Goal: Task Accomplishment & Management: Use online tool/utility

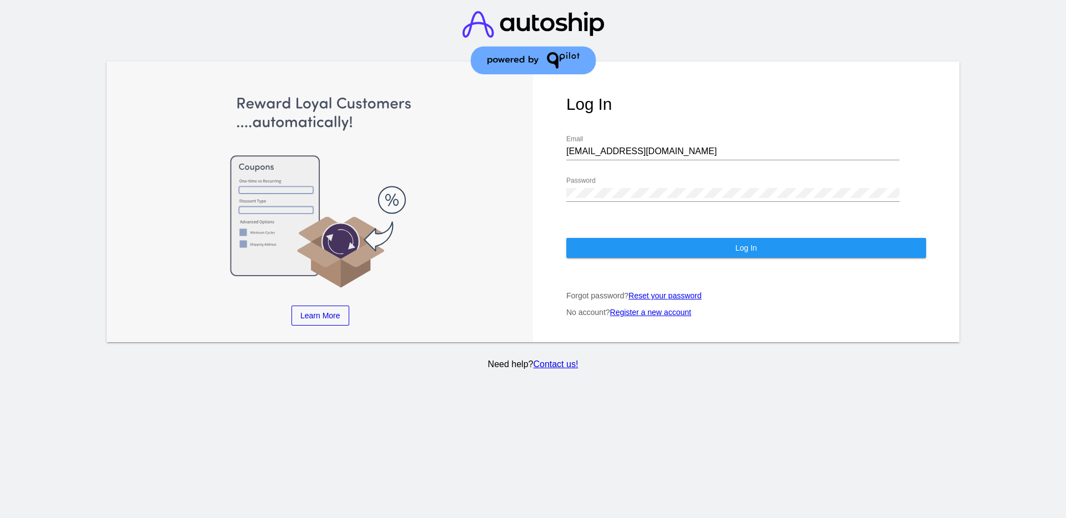
drag, startPoint x: 638, startPoint y: 146, endPoint x: 588, endPoint y: 154, distance: 51.2
click at [588, 154] on div "[EMAIL_ADDRESS][DOMAIN_NAME] Email" at bounding box center [732, 147] width 333 height 25
drag, startPoint x: 639, startPoint y: 150, endPoint x: 547, endPoint y: 156, distance: 92.3
click at [548, 157] on div "Log In [EMAIL_ADDRESS][DOMAIN_NAME] Email Password Log In Forgot password? Rese…" at bounding box center [746, 202] width 426 height 281
paste input "[EMAIL_ADDRESS][DOMAIN_NAME]"
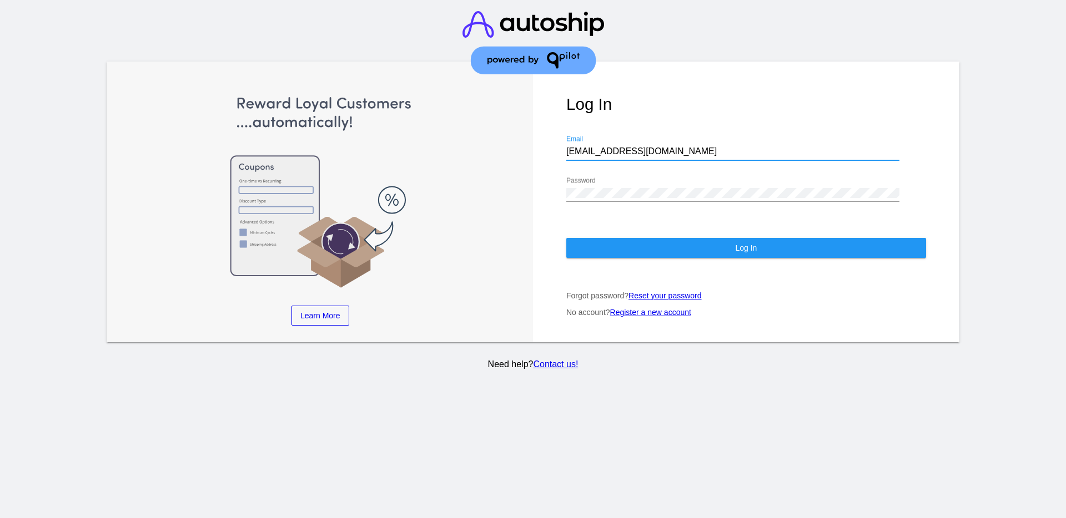
type input "[EMAIL_ADDRESS][DOMAIN_NAME]"
click at [547, 199] on div "Log In [EMAIL_ADDRESS][DOMAIN_NAME] Email Password Log In Forgot password? Rese…" at bounding box center [746, 202] width 426 height 281
click at [618, 243] on button "Log In" at bounding box center [746, 248] width 360 height 20
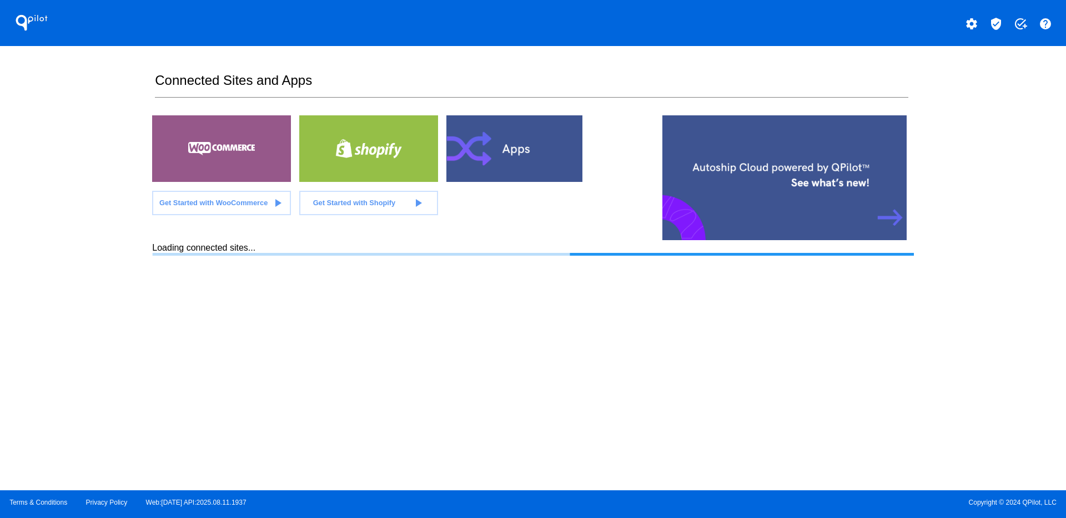
click at [989, 26] on mat-icon "verified_user" at bounding box center [995, 23] width 13 height 13
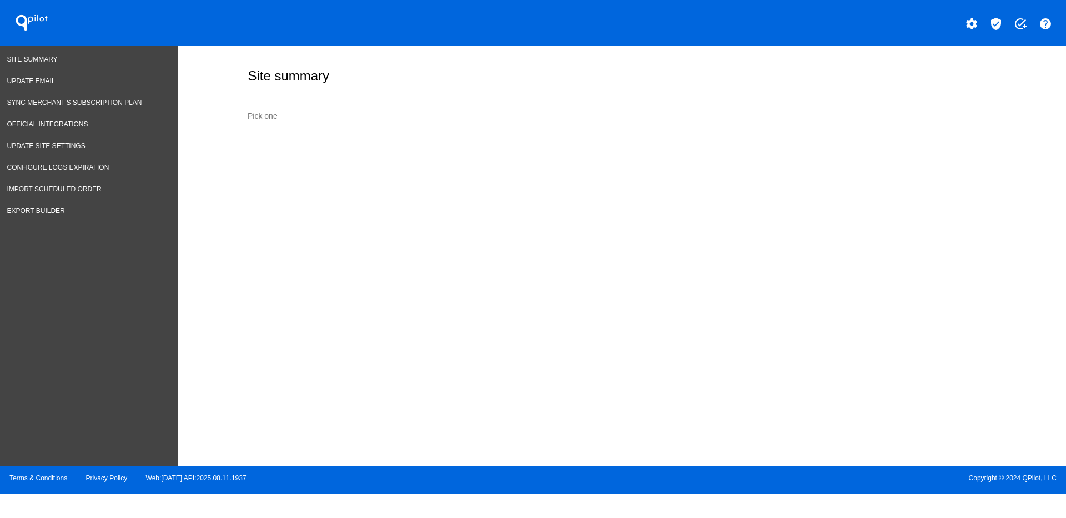
click at [496, 103] on div "Pick one" at bounding box center [414, 114] width 333 height 22
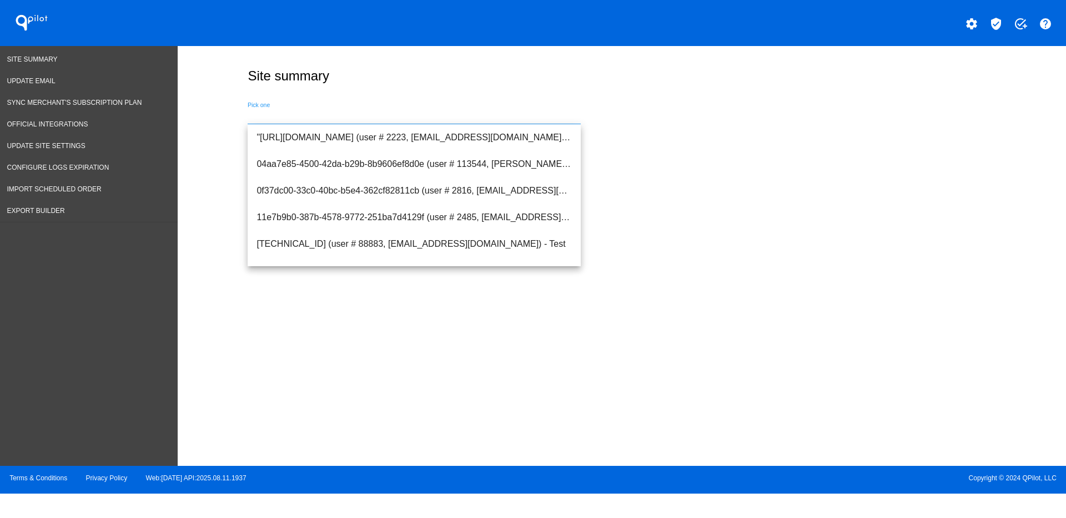
paste input "[EMAIL_ADDRESS][DOMAIN_NAME]"
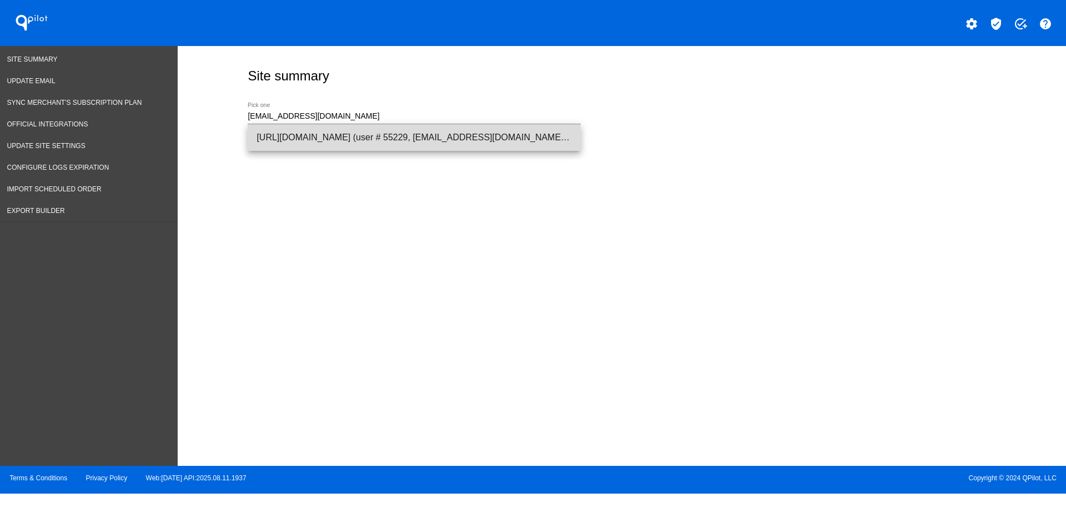
click at [482, 133] on span "[URL][DOMAIN_NAME] (user # 55229, [EMAIL_ADDRESS][DOMAIN_NAME]) - Production" at bounding box center [413, 137] width 315 height 27
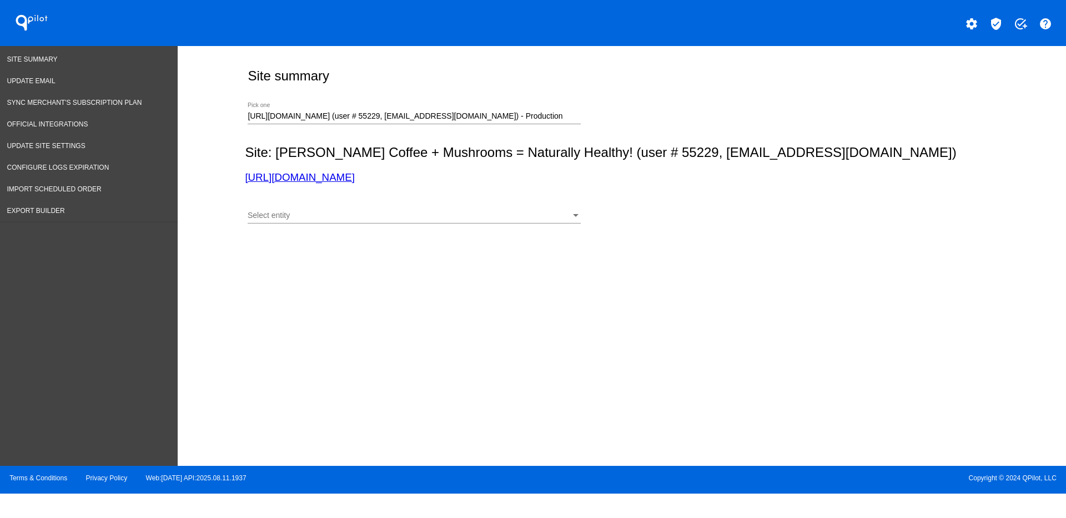
click at [516, 222] on div "Select entity Select entity" at bounding box center [414, 213] width 333 height 22
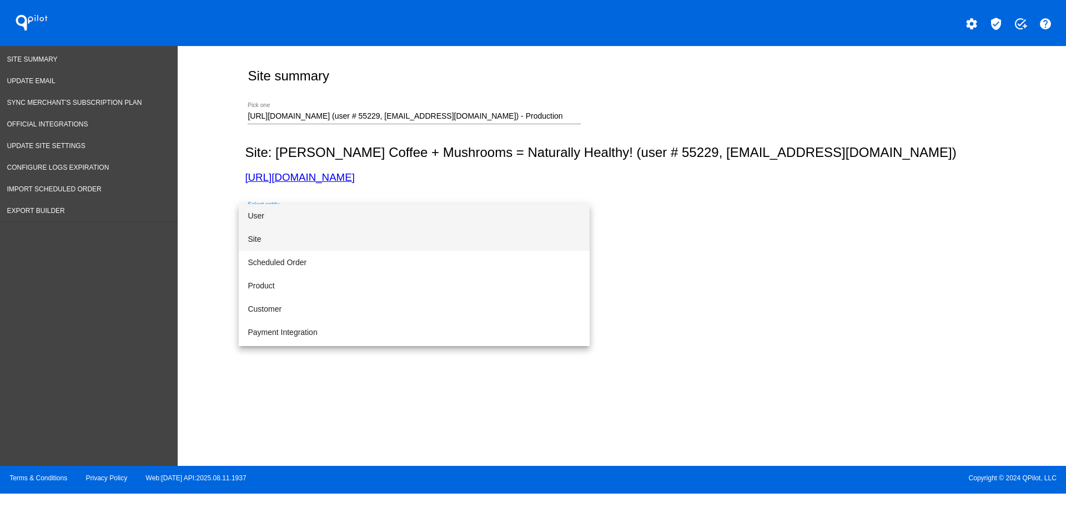
click at [334, 237] on span "Site" at bounding box center [414, 239] width 333 height 23
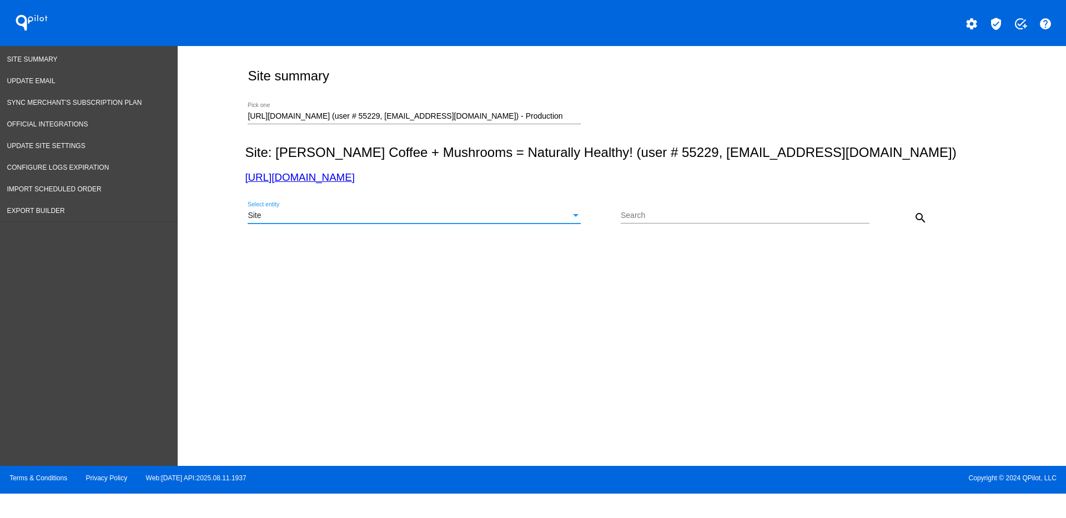
click at [913, 220] on button "search" at bounding box center [920, 217] width 22 height 22
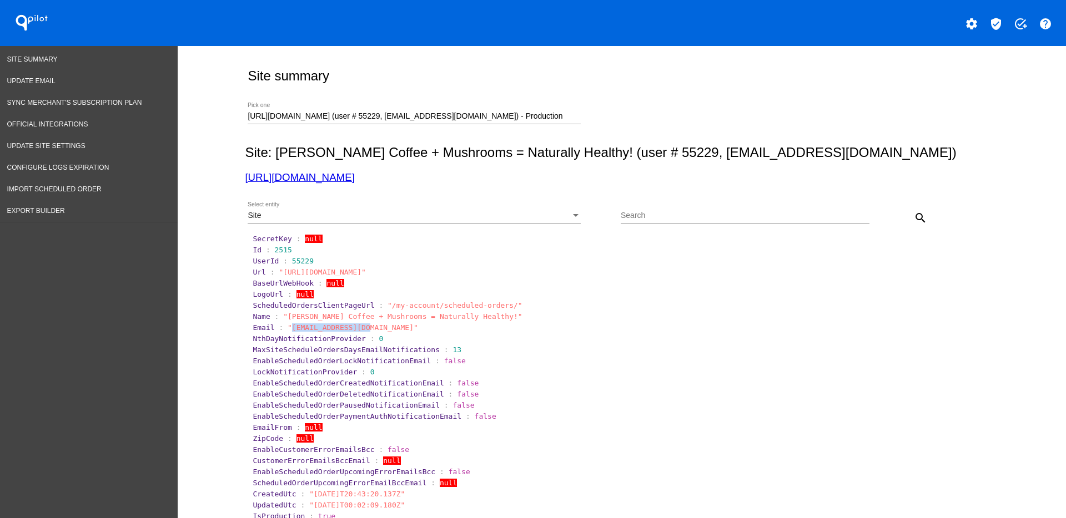
drag, startPoint x: 283, startPoint y: 329, endPoint x: 354, endPoint y: 331, distance: 71.1
click at [354, 331] on span ""[EMAIL_ADDRESS][DOMAIN_NAME]"" at bounding box center [353, 328] width 130 height 8
copy span "[EMAIL_ADDRESS][DOMAIN_NAME]"
drag, startPoint x: 267, startPoint y: 256, endPoint x: 279, endPoint y: 249, distance: 14.2
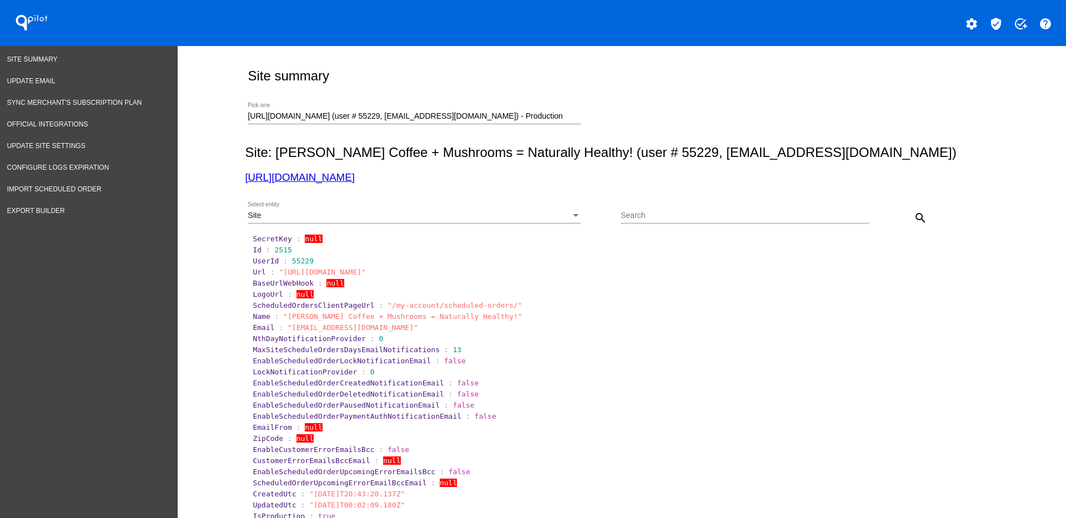
click at [275, 251] on span "2515" at bounding box center [283, 250] width 17 height 8
drag, startPoint x: 268, startPoint y: 250, endPoint x: 288, endPoint y: 250, distance: 19.4
click at [288, 250] on section "Id : 2515" at bounding box center [622, 250] width 739 height 8
copy span "2515"
click at [314, 179] on link "[URL][DOMAIN_NAME]" at bounding box center [299, 178] width 109 height 12
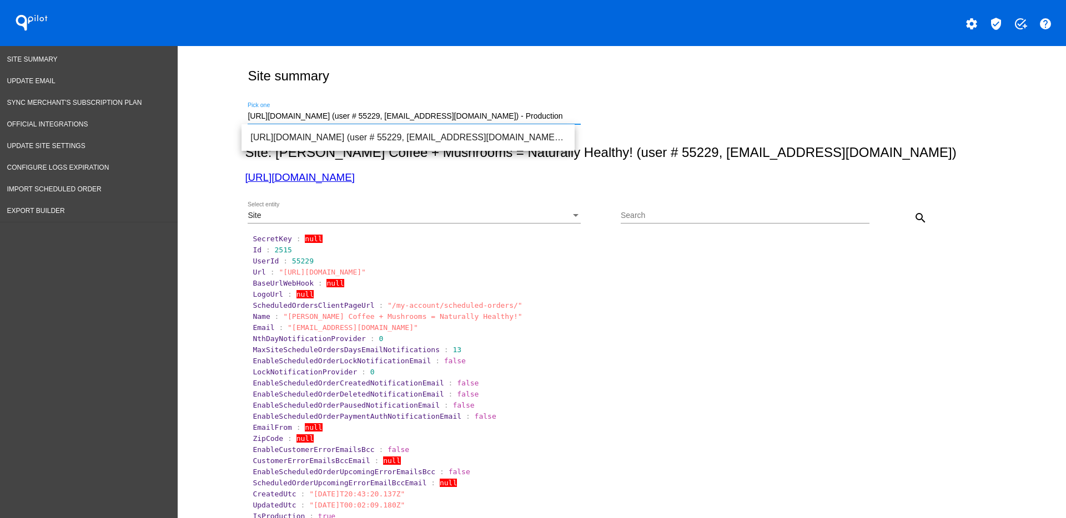
drag, startPoint x: 554, startPoint y: 116, endPoint x: 223, endPoint y: 114, distance: 330.8
paste input "[EMAIL_ADDRESS][DOMAIN_NAME]"
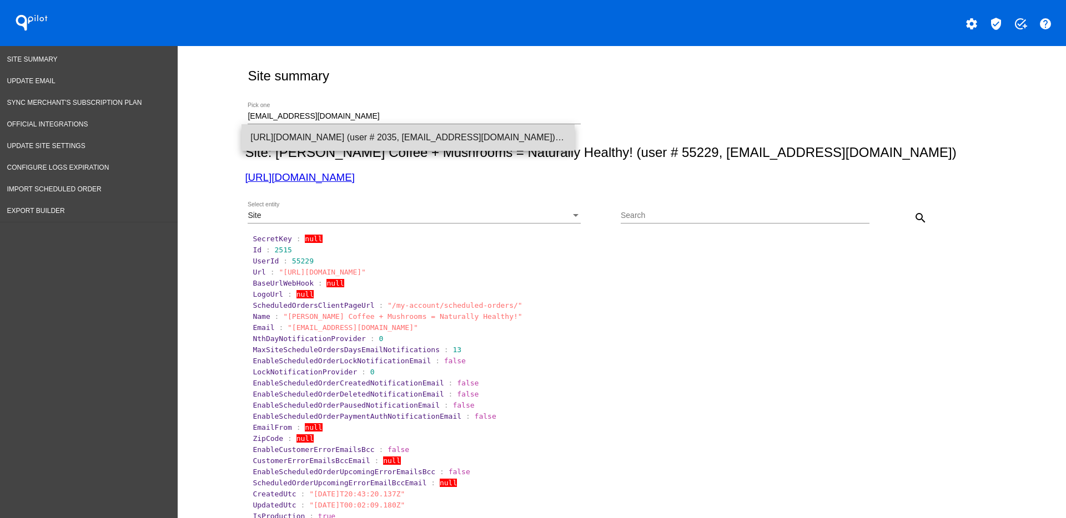
click at [341, 140] on span "[URL][DOMAIN_NAME] (user # 2035, [EMAIL_ADDRESS][DOMAIN_NAME]) - Production" at bounding box center [407, 137] width 315 height 27
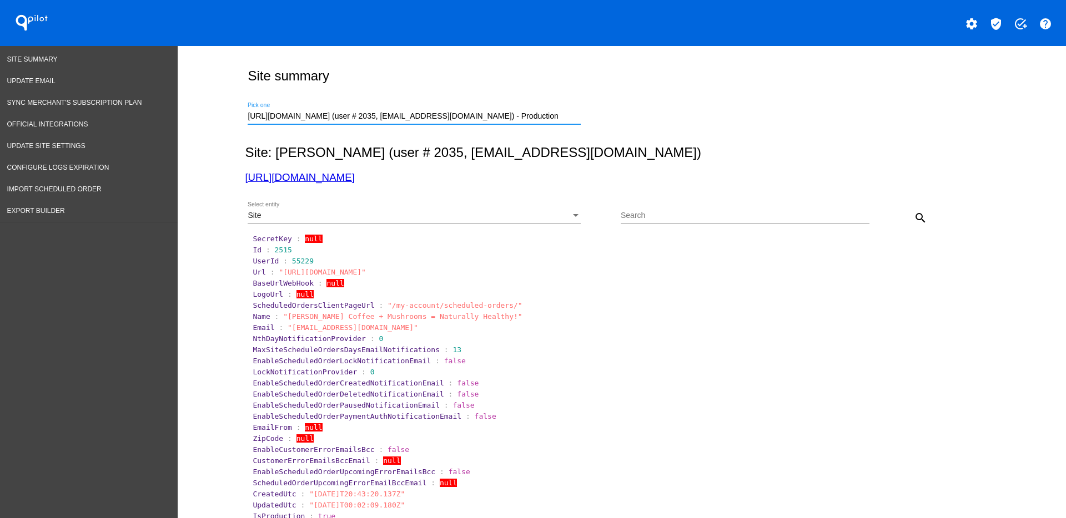
click at [915, 215] on mat-icon "search" at bounding box center [920, 217] width 13 height 13
click at [299, 177] on link "[URL][DOMAIN_NAME]" at bounding box center [299, 178] width 109 height 12
drag, startPoint x: 548, startPoint y: 117, endPoint x: 211, endPoint y: 102, distance: 336.7
paste input "[EMAIL_ADDRESS][DOMAIN_NAME]"
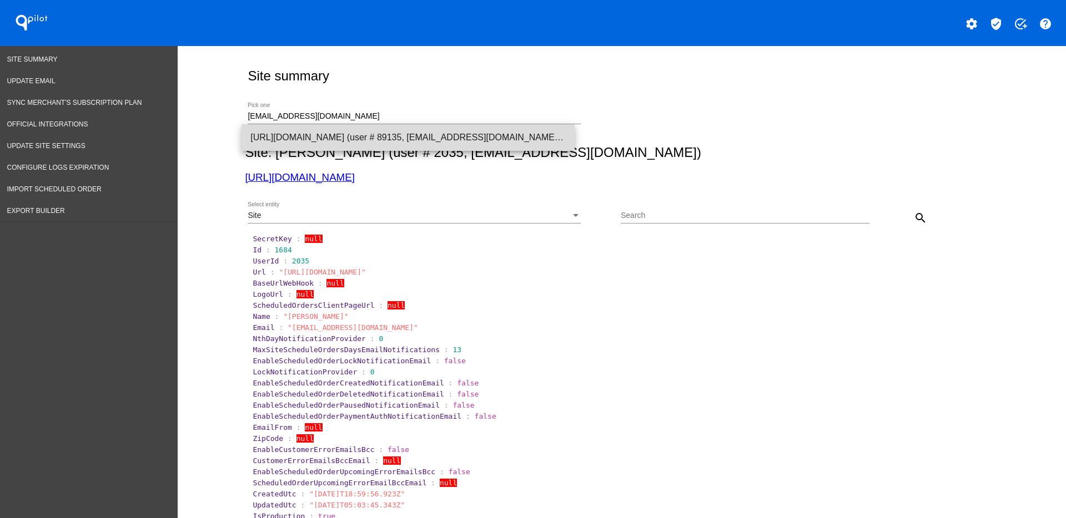
click at [342, 138] on span "[URL][DOMAIN_NAME] (user # 89135, [EMAIL_ADDRESS][DOMAIN_NAME]) - Test" at bounding box center [407, 137] width 315 height 27
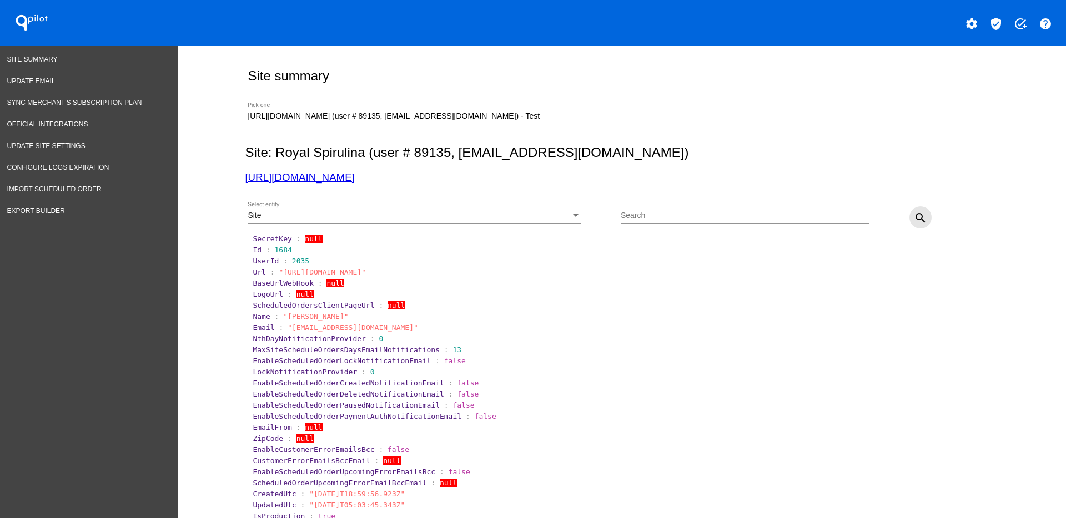
click at [918, 219] on mat-icon "search" at bounding box center [920, 217] width 13 height 13
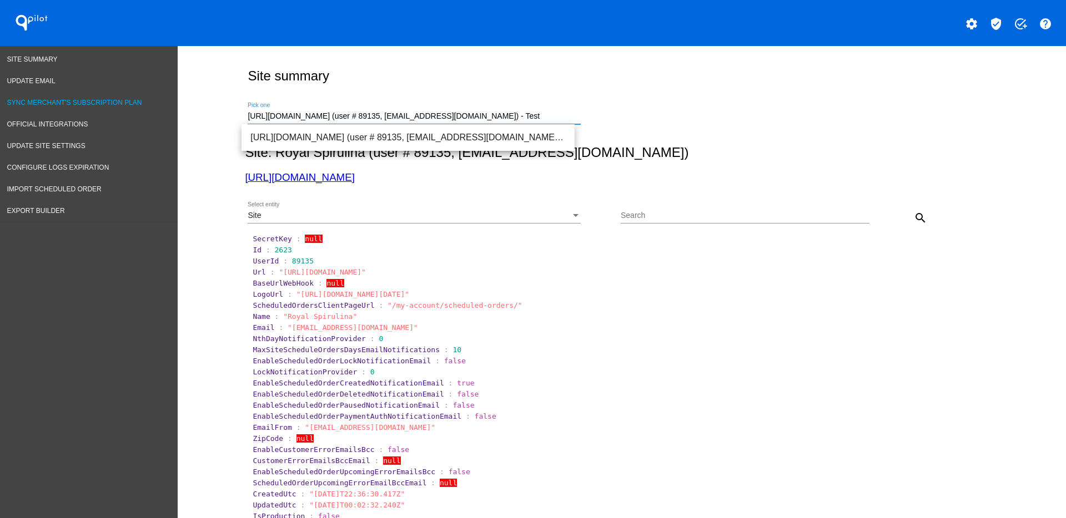
drag, startPoint x: 515, startPoint y: 117, endPoint x: 163, endPoint y: 105, distance: 352.1
paste input "[DOMAIN_NAME][URL]"
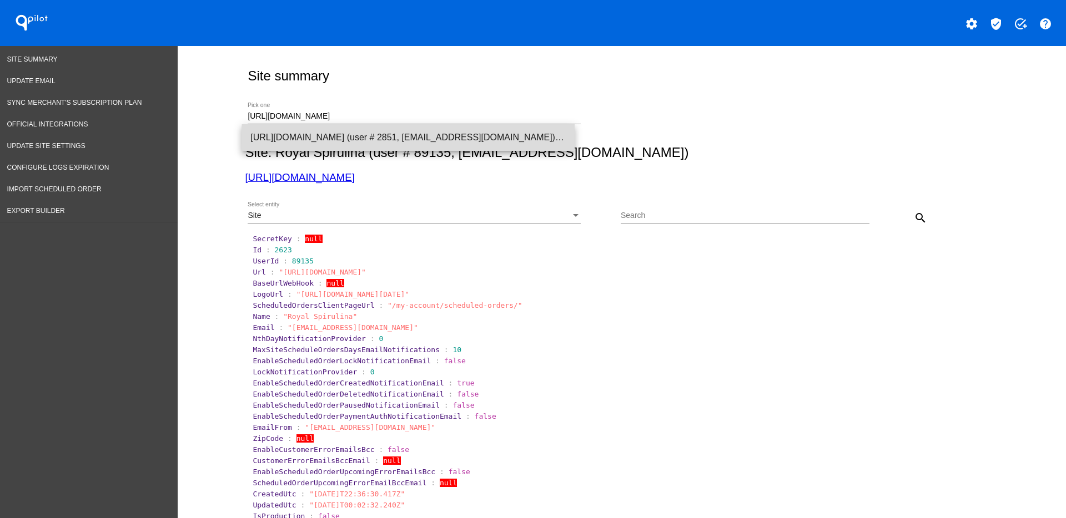
click at [414, 147] on span "[URL][DOMAIN_NAME] (user # 2851, [EMAIL_ADDRESS][DOMAIN_NAME]) - Production" at bounding box center [407, 137] width 315 height 27
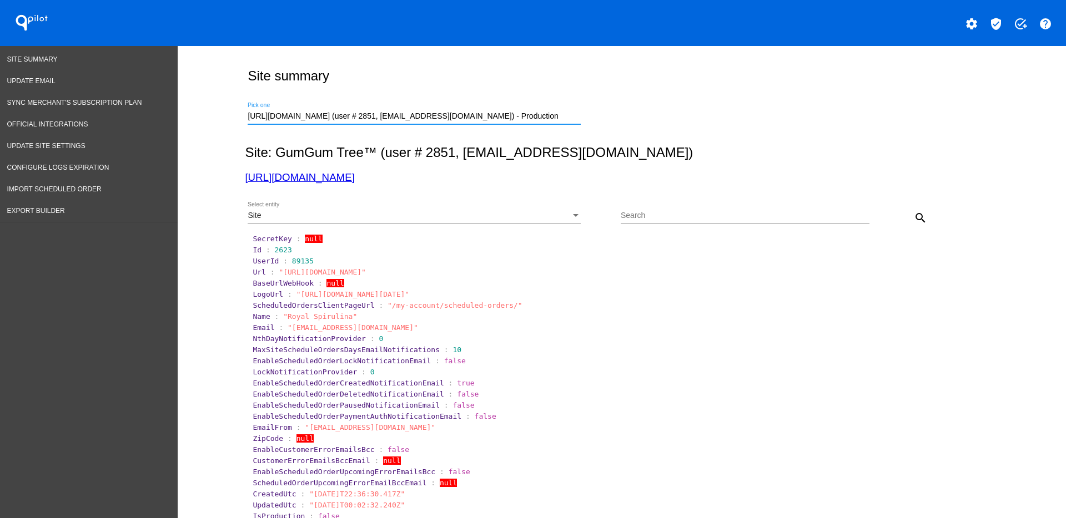
click at [918, 215] on mat-icon "search" at bounding box center [920, 217] width 13 height 13
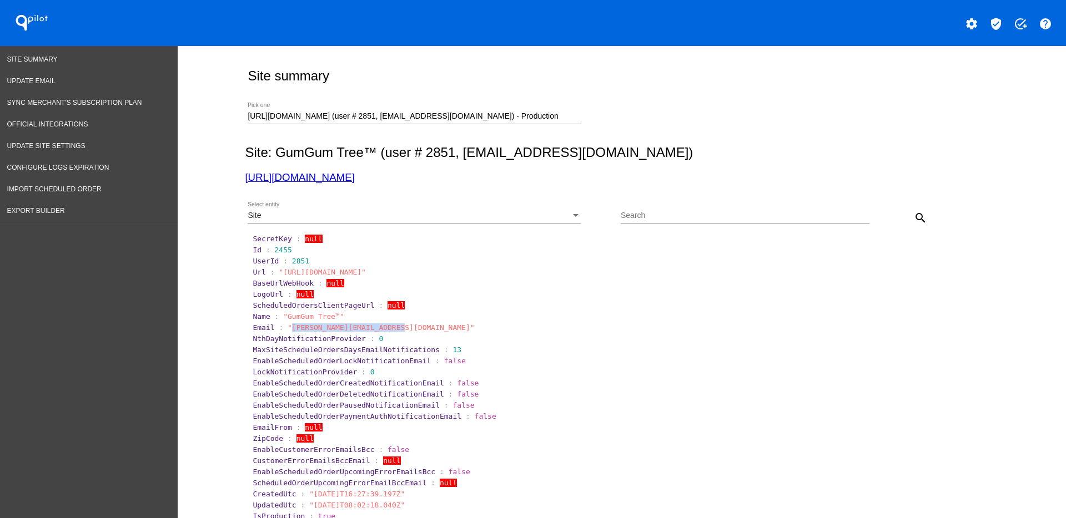
drag, startPoint x: 283, startPoint y: 329, endPoint x: 384, endPoint y: 328, distance: 101.6
click at [385, 328] on span ""[PERSON_NAME][EMAIL_ADDRESS][DOMAIN_NAME]"" at bounding box center [381, 328] width 187 height 8
copy span "[PERSON_NAME][EMAIL_ADDRESS][DOMAIN_NAME]"
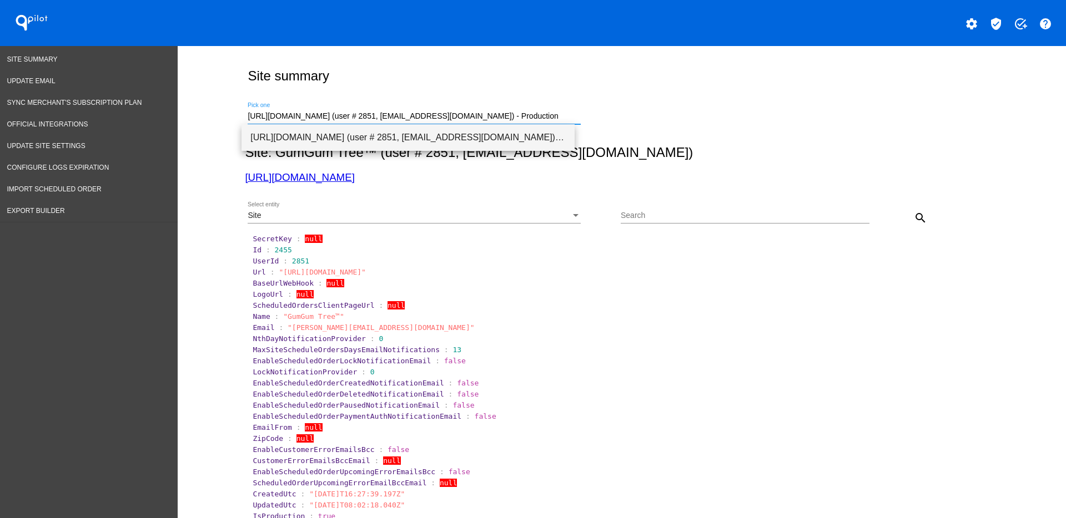
drag, startPoint x: 538, startPoint y: 115, endPoint x: 295, endPoint y: 129, distance: 243.5
click at [295, 129] on body "QPilot settings verified_user add_task help Site Summary Update Email Sync Merc…" at bounding box center [533, 259] width 1066 height 518
click at [562, 118] on input "[URL][DOMAIN_NAME] (user # 2851, [EMAIL_ADDRESS][DOMAIN_NAME]) - Production" at bounding box center [414, 116] width 333 height 9
click at [509, 83] on div "Site summary" at bounding box center [619, 76] width 749 height 38
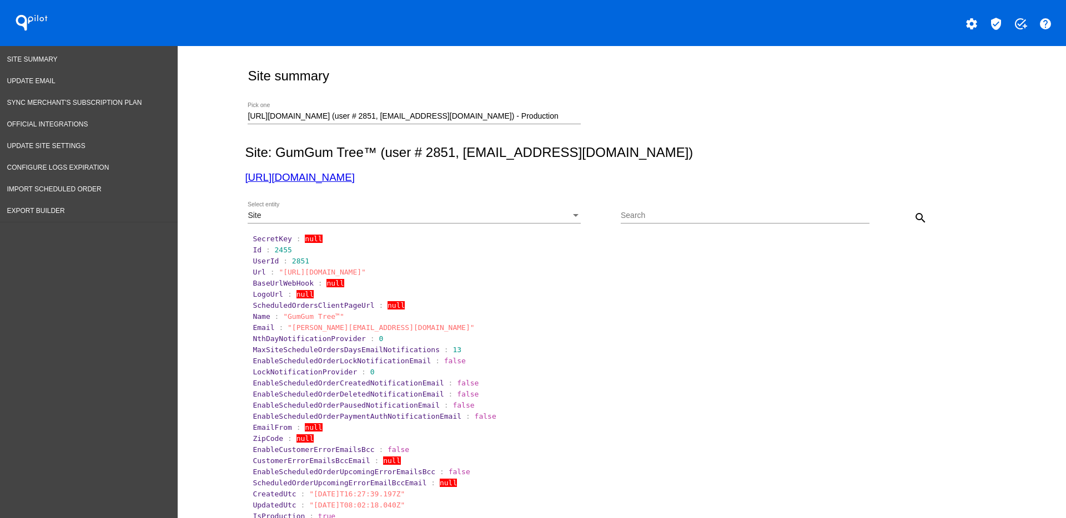
drag, startPoint x: 550, startPoint y: 113, endPoint x: 529, endPoint y: 114, distance: 20.6
click at [529, 114] on div "[URL][DOMAIN_NAME] (user # 2851, [EMAIL_ADDRESS][DOMAIN_NAME]) - Production Pic…" at bounding box center [414, 114] width 333 height 22
click at [530, 114] on input "[URL][DOMAIN_NAME] (user # 2851, [EMAIL_ADDRESS][DOMAIN_NAME]) - Production" at bounding box center [414, 116] width 333 height 9
drag, startPoint x: 550, startPoint y: 119, endPoint x: 585, endPoint y: 122, distance: 35.0
click at [551, 119] on input "[URL][DOMAIN_NAME] (user # 2851, [EMAIL_ADDRESS][DOMAIN_NAME]) - Production" at bounding box center [414, 116] width 333 height 9
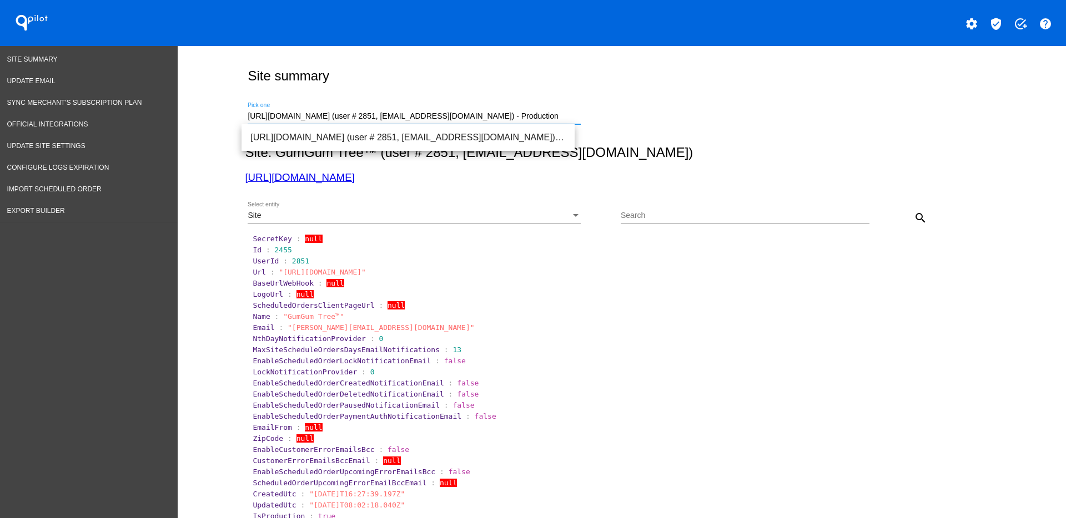
click at [649, 125] on div "[URL][DOMAIN_NAME] (user # 2851, [EMAIL_ADDRESS][DOMAIN_NAME]) - Production Pic…" at bounding box center [619, 114] width 749 height 39
drag, startPoint x: 536, startPoint y: 114, endPoint x: 223, endPoint y: 111, distance: 313.1
paste input "[EMAIL_ADDRESS][DOMAIN_NAME]"
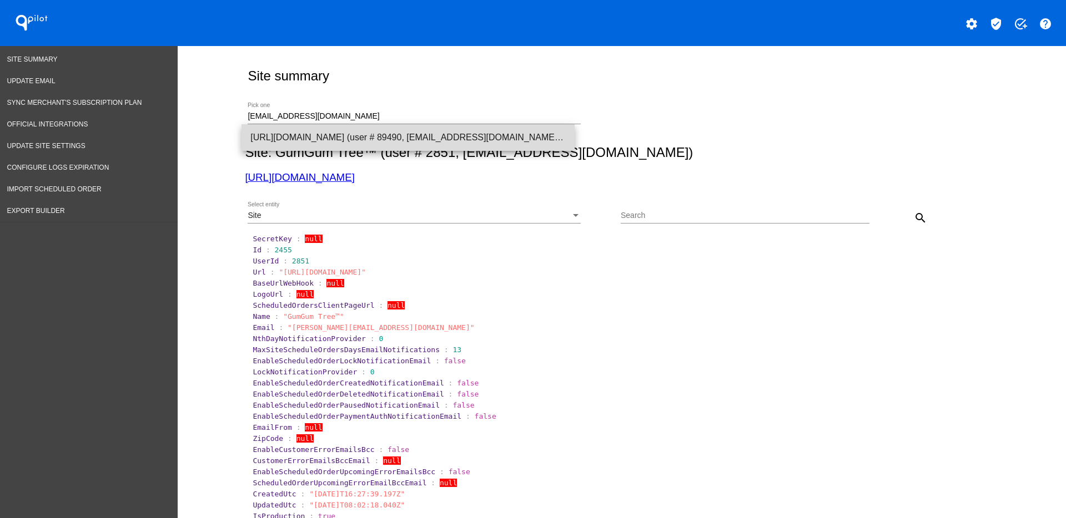
click at [299, 130] on span "[URL][DOMAIN_NAME] (user # 89490, [EMAIL_ADDRESS][DOMAIN_NAME]) - Test" at bounding box center [407, 137] width 315 height 27
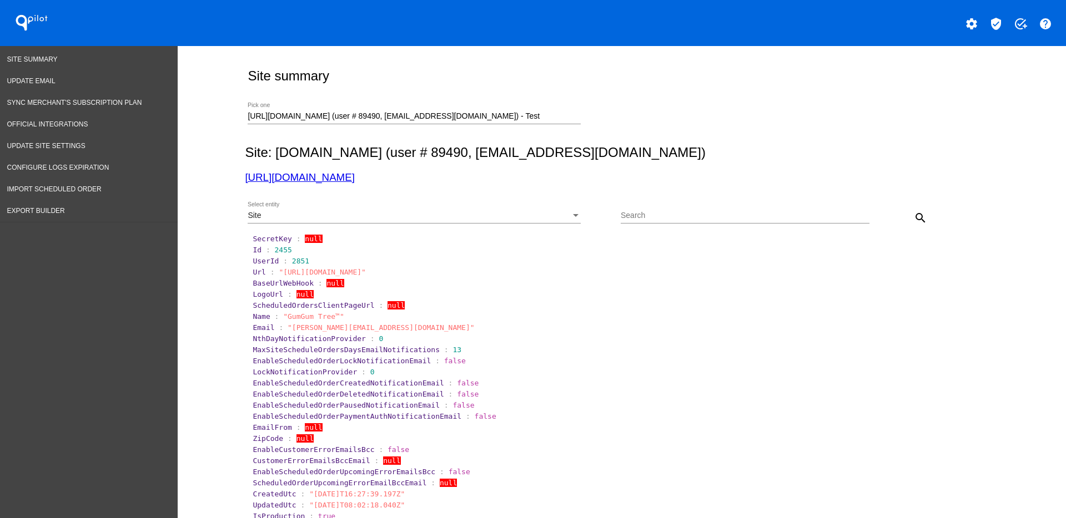
click at [524, 225] on div "Site Select entity" at bounding box center [414, 218] width 333 height 32
click at [518, 213] on div "Site" at bounding box center [409, 215] width 323 height 9
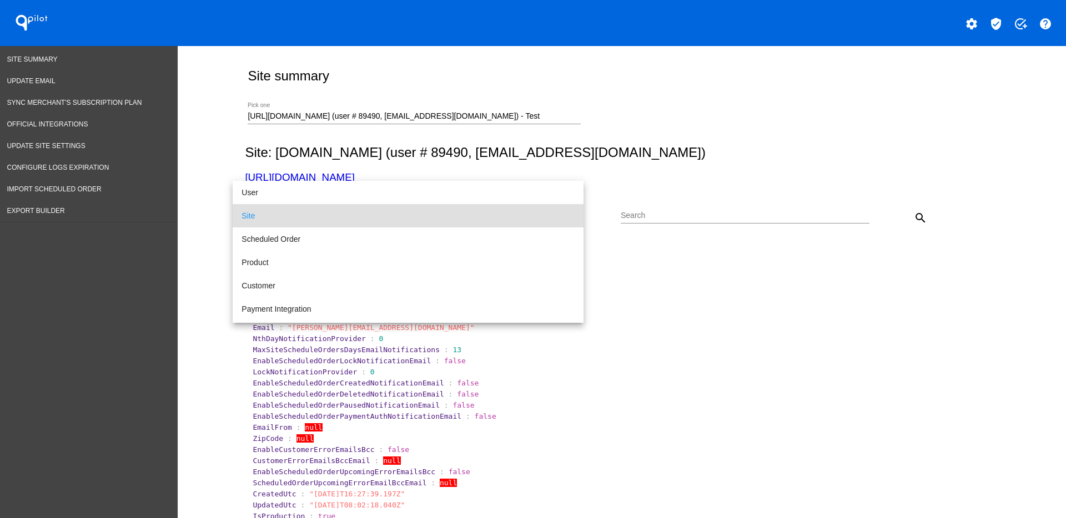
click at [918, 222] on div at bounding box center [533, 259] width 1066 height 518
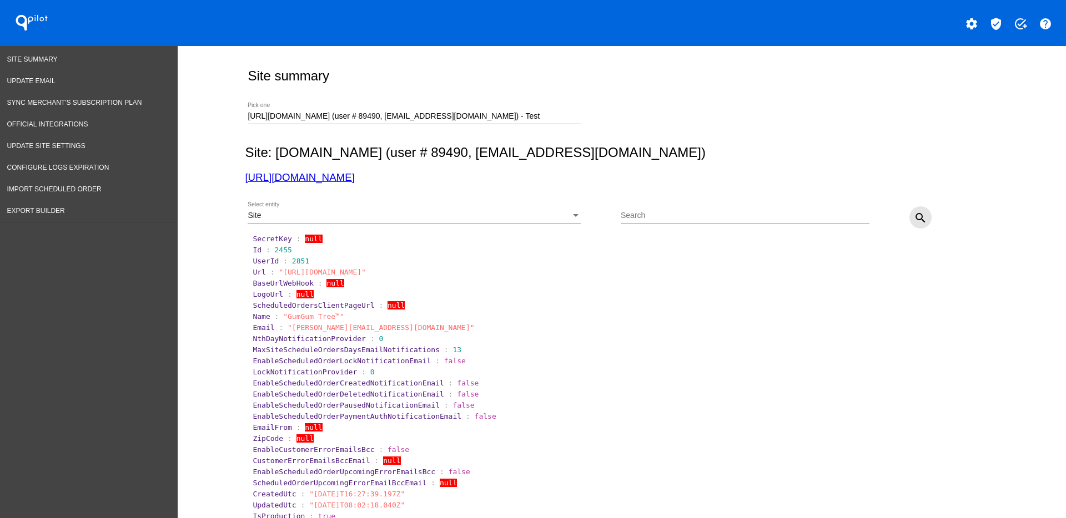
click at [916, 220] on mat-icon "search" at bounding box center [920, 217] width 13 height 13
drag, startPoint x: 348, startPoint y: 183, endPoint x: 308, endPoint y: 173, distance: 41.9
click at [275, 248] on span "2656" at bounding box center [283, 250] width 17 height 8
drag, startPoint x: 265, startPoint y: 250, endPoint x: 303, endPoint y: 251, distance: 37.7
click at [303, 251] on section "Id : 2656" at bounding box center [622, 250] width 739 height 8
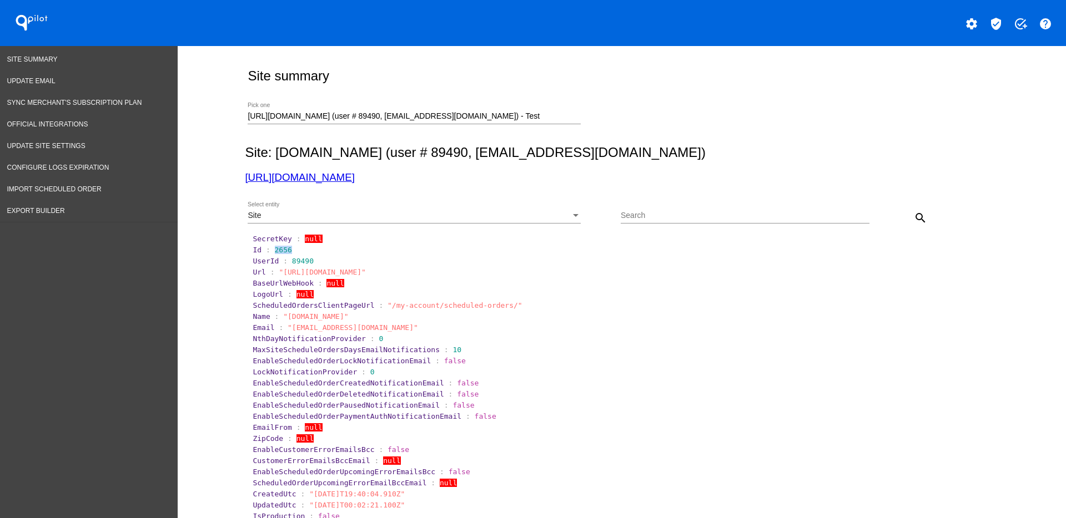
copy span "2656"
click at [303, 172] on link "[URL][DOMAIN_NAME]" at bounding box center [299, 178] width 109 height 12
drag, startPoint x: 525, startPoint y: 122, endPoint x: 189, endPoint y: 105, distance: 335.6
paste input "[EMAIL_ADDRESS][DOMAIN_NAME]"
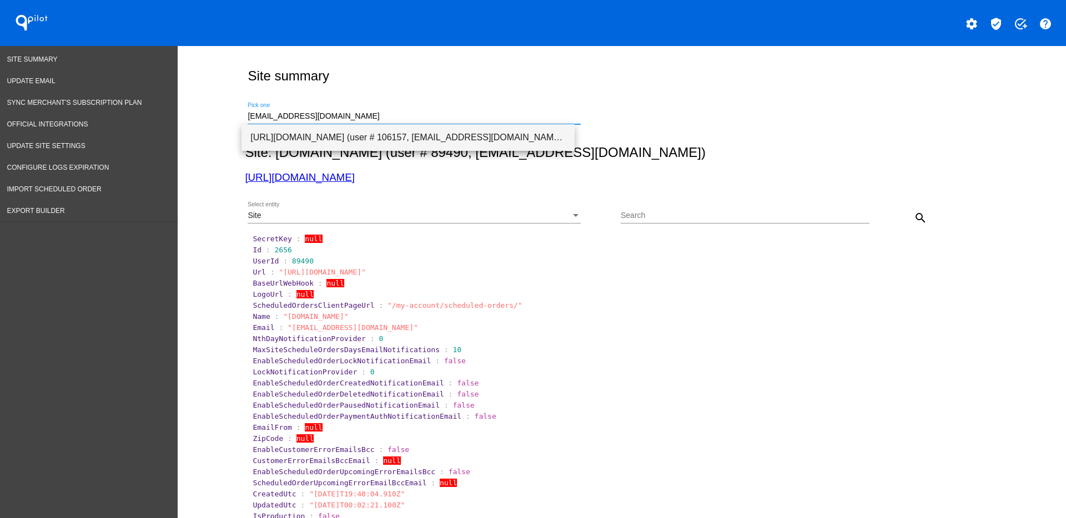
click at [389, 140] on span "[URL][DOMAIN_NAME] (user # 106157, [EMAIL_ADDRESS][DOMAIN_NAME]) - Production" at bounding box center [407, 137] width 315 height 27
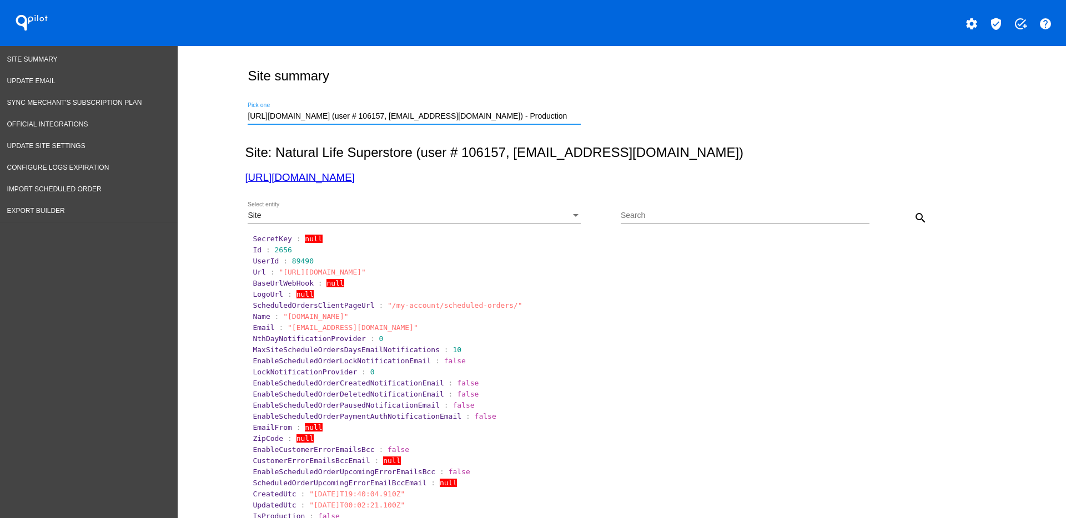
click at [914, 216] on mat-icon "search" at bounding box center [920, 217] width 13 height 13
drag, startPoint x: 389, startPoint y: 330, endPoint x: 281, endPoint y: 331, distance: 108.2
click at [288, 331] on span ""[PERSON_NAME][EMAIL_ADDRESS][DOMAIN_NAME]"" at bounding box center [381, 328] width 187 height 8
copy span "[PERSON_NAME][EMAIL_ADDRESS][DOMAIN_NAME]"
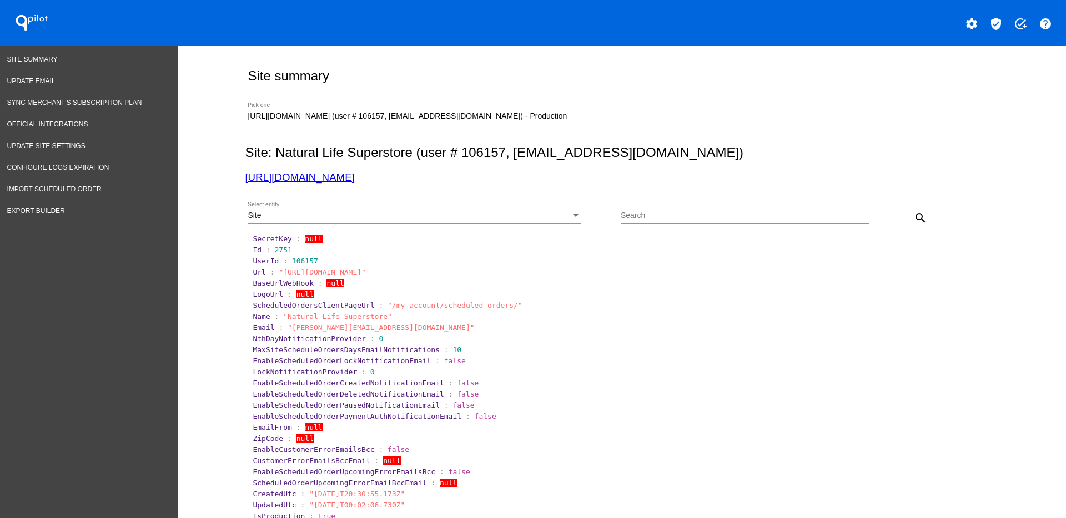
click at [349, 177] on link "[URL][DOMAIN_NAME]" at bounding box center [299, 178] width 109 height 12
drag, startPoint x: 264, startPoint y: 252, endPoint x: 309, endPoint y: 237, distance: 47.4
click at [288, 255] on section "Id : 2751" at bounding box center [622, 250] width 742 height 11
click at [279, 250] on span "2751" at bounding box center [283, 250] width 17 height 8
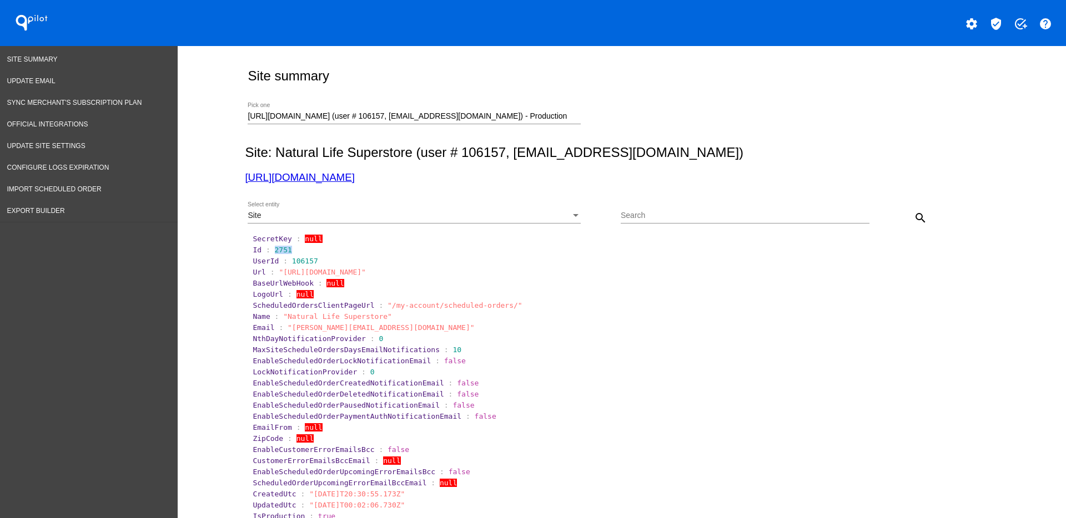
drag, startPoint x: 267, startPoint y: 248, endPoint x: 284, endPoint y: 249, distance: 17.2
click at [284, 249] on section "Id : 2751" at bounding box center [622, 250] width 739 height 8
copy span "2751"
drag, startPoint x: 553, startPoint y: 120, endPoint x: 218, endPoint y: 117, distance: 335.8
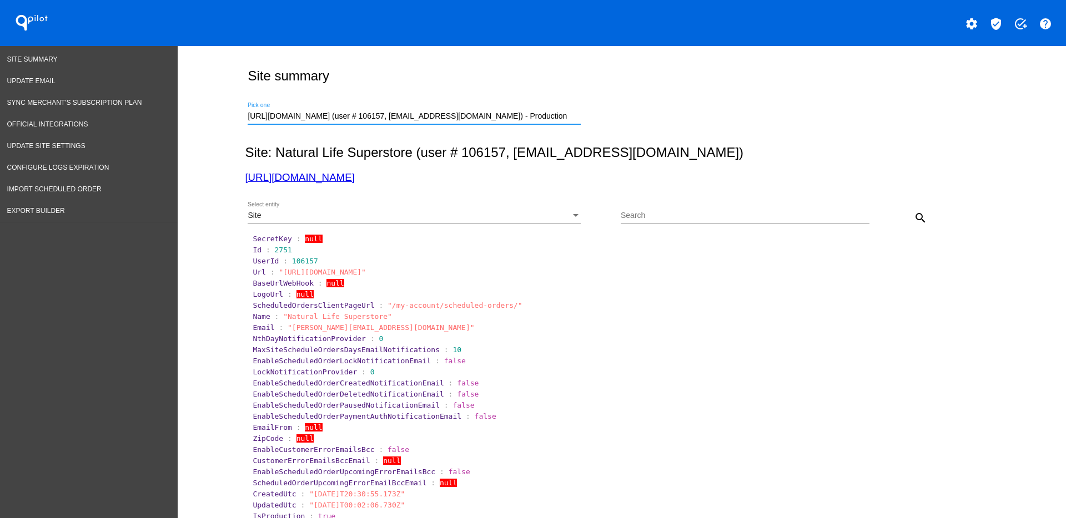
paste input "[PERSON_NAME][EMAIL_ADDRESS][DOMAIN_NAME]"
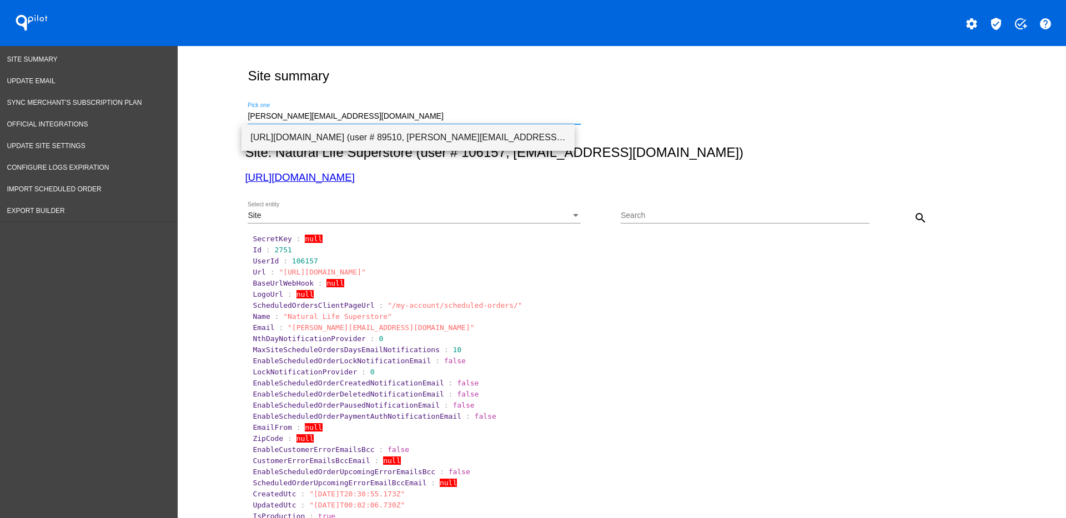
click at [314, 144] on span "[URL][DOMAIN_NAME] (user # 89510, [PERSON_NAME][EMAIL_ADDRESS][DOMAIN_NAME]) - …" at bounding box center [407, 137] width 315 height 27
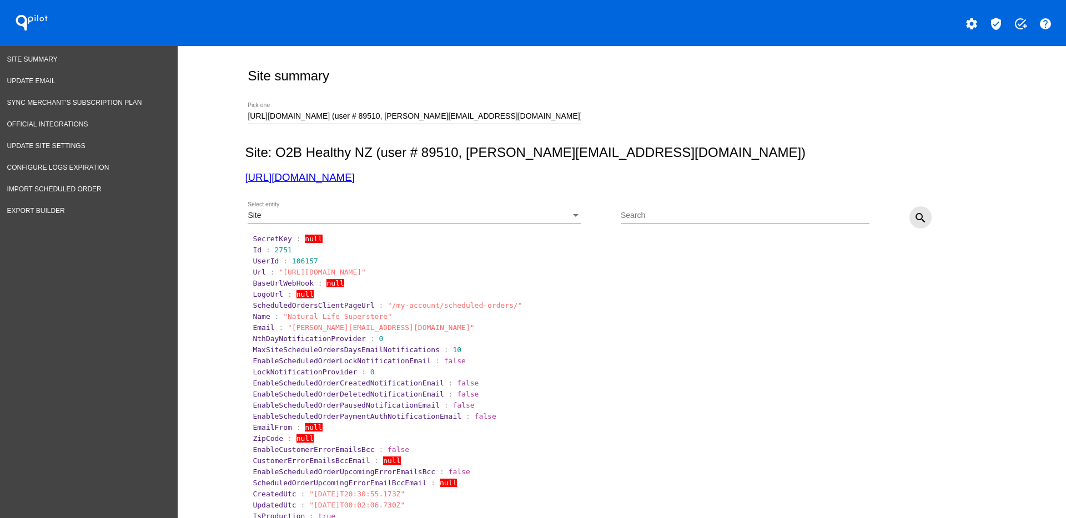
click at [918, 223] on mat-icon "search" at bounding box center [920, 217] width 13 height 13
drag, startPoint x: 355, startPoint y: 327, endPoint x: 283, endPoint y: 331, distance: 71.7
click at [288, 331] on span ""[EMAIL_ADDRESS][DOMAIN_NAME]"" at bounding box center [353, 328] width 130 height 8
copy span "[EMAIL_ADDRESS][DOMAIN_NAME]"
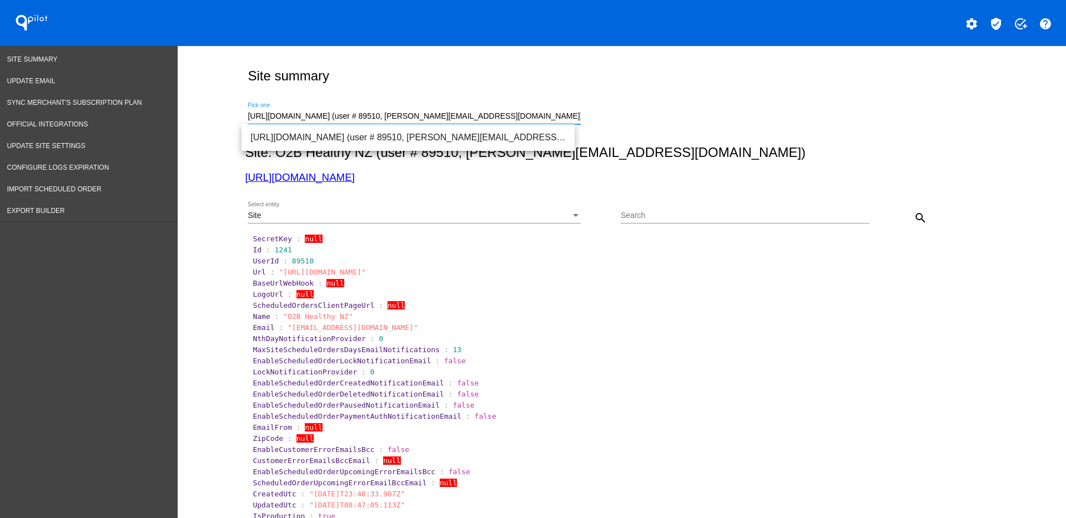
paste input "[PERSON_NAME][EMAIL_ADDRESS][DOMAIN_NAME]"
drag, startPoint x: 538, startPoint y: 114, endPoint x: 243, endPoint y: 123, distance: 295.4
click at [248, 123] on div "[URL][DOMAIN_NAME] (user # 89510, [PERSON_NAME][EMAIL_ADDRESS][DOMAIN_NAME]) - …" at bounding box center [414, 119] width 333 height 32
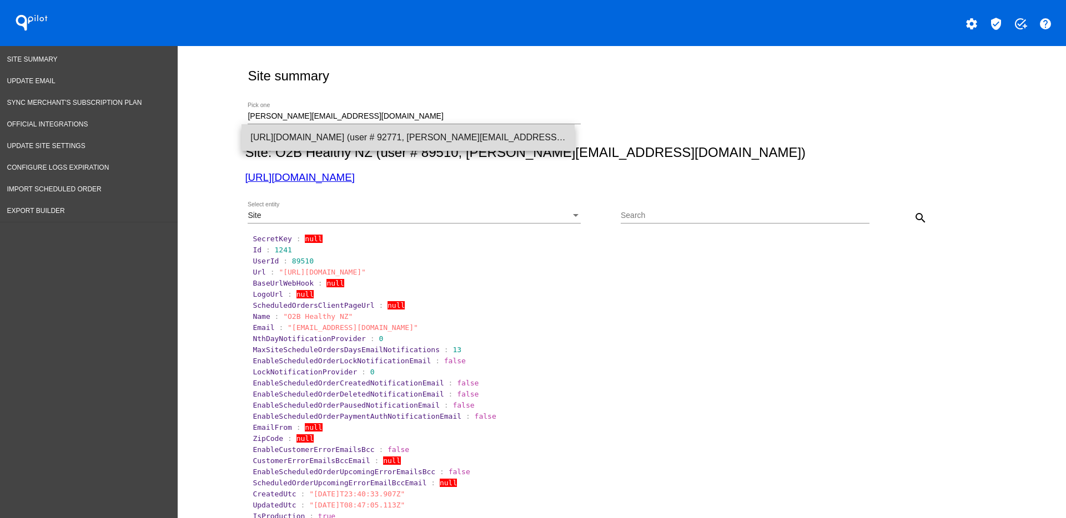
click at [299, 138] on span "[URL][DOMAIN_NAME] (user # 92771, [PERSON_NAME][EMAIL_ADDRESS][DOMAIN_NAME]) - …" at bounding box center [407, 137] width 315 height 27
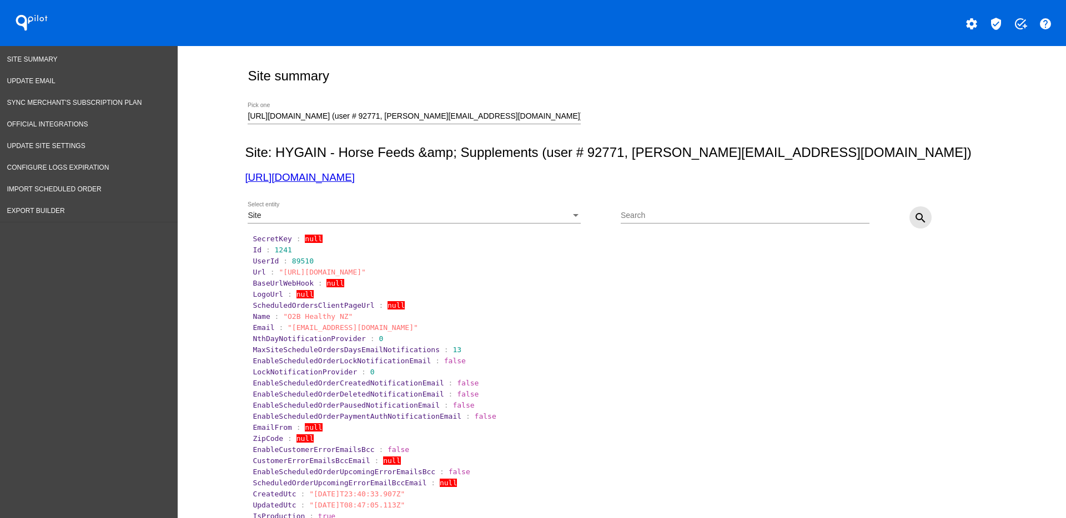
click at [914, 219] on mat-icon "search" at bounding box center [920, 217] width 13 height 13
drag, startPoint x: 282, startPoint y: 330, endPoint x: 351, endPoint y: 326, distance: 69.5
click at [353, 326] on span ""[EMAIL_ADDRESS][DOMAIN_NAME]"" at bounding box center [353, 328] width 130 height 8
copy span "[EMAIL_ADDRESS][DOMAIN_NAME]"
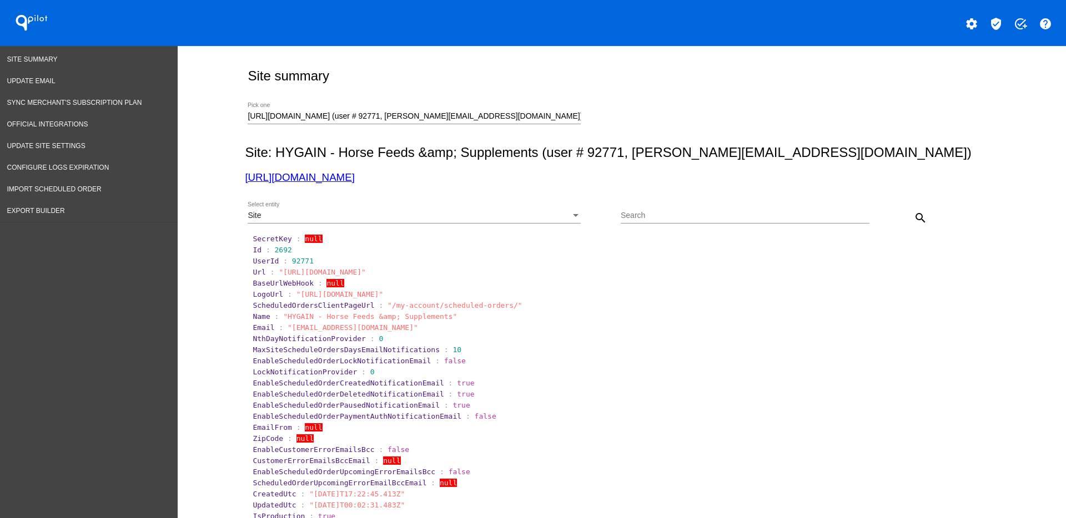
click at [291, 180] on link "[URL][DOMAIN_NAME]" at bounding box center [299, 178] width 109 height 12
drag, startPoint x: 266, startPoint y: 252, endPoint x: 290, endPoint y: 254, distance: 23.4
click at [290, 254] on section "Id : 2692" at bounding box center [622, 250] width 742 height 11
copy span "2692"
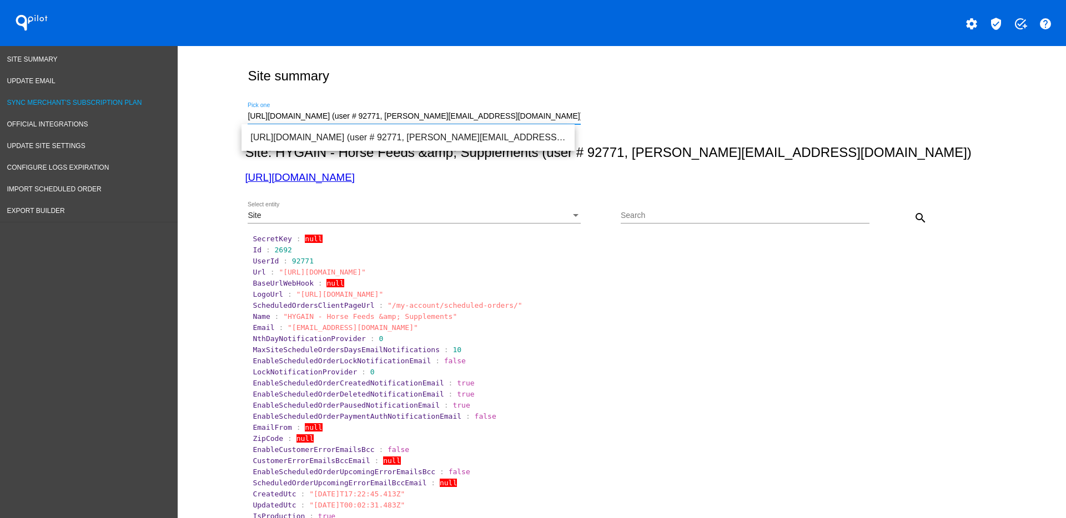
drag, startPoint x: 469, startPoint y: 117, endPoint x: 154, endPoint y: 109, distance: 314.8
paste input "[EMAIL_ADDRESS][DOMAIN_NAME]"
click at [379, 138] on span "[URL][DOMAIN_NAME] (user # 2421, [EMAIL_ADDRESS][DOMAIN_NAME]) - Production" at bounding box center [407, 137] width 315 height 27
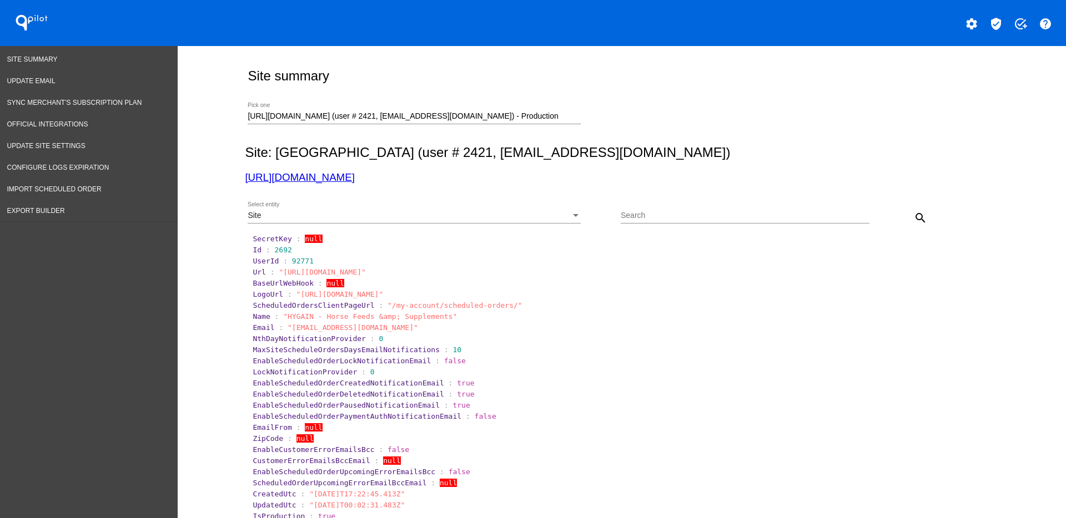
click at [928, 214] on div "Site Select entity Search search" at bounding box center [619, 213] width 749 height 39
click at [919, 216] on mat-icon "search" at bounding box center [920, 217] width 13 height 13
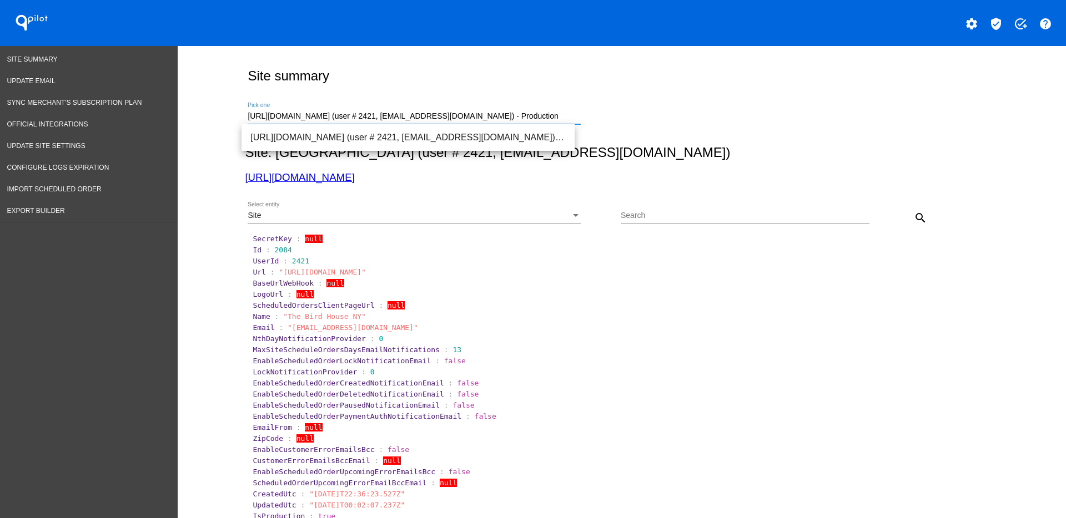
drag, startPoint x: 561, startPoint y: 119, endPoint x: 213, endPoint y: 110, distance: 347.6
paste input "[EMAIL_ADDRESS][DOMAIN_NAME]"
click at [314, 138] on span "[URL][DOMAIN_NAME] (user # 2435, [EMAIL_ADDRESS][DOMAIN_NAME]) - Production" at bounding box center [407, 137] width 315 height 27
click at [915, 219] on mat-icon "search" at bounding box center [920, 217] width 13 height 13
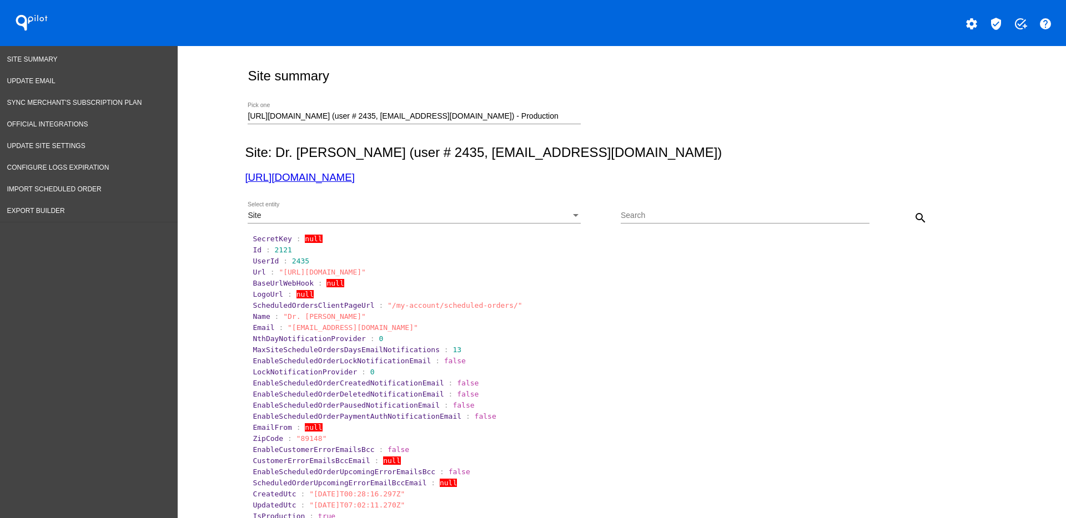
drag, startPoint x: 590, startPoint y: 125, endPoint x: 575, endPoint y: 124, distance: 15.0
click at [587, 125] on div "[URL][DOMAIN_NAME] (user # 2435, [EMAIL_ADDRESS][DOMAIN_NAME]) - Production Pic…" at bounding box center [434, 119] width 373 height 32
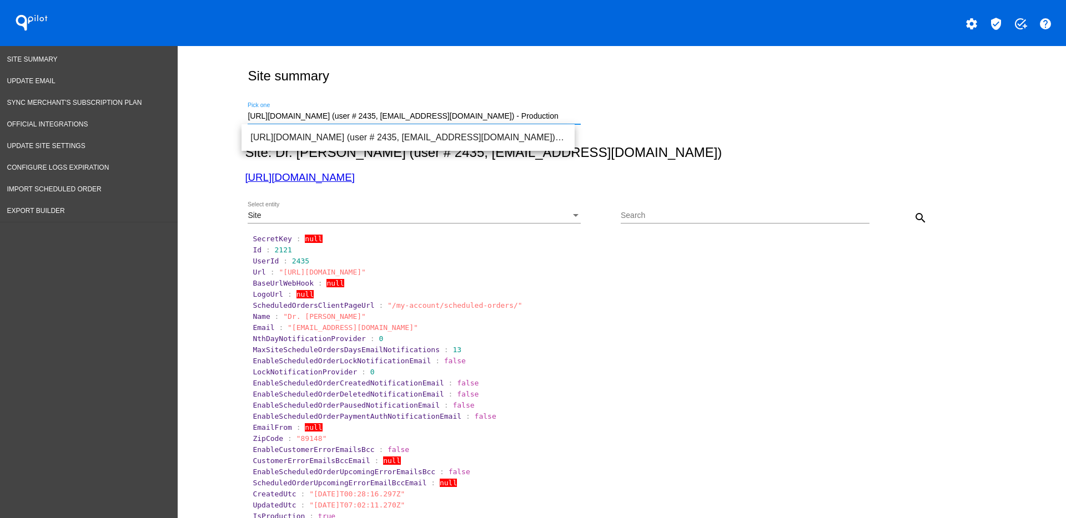
drag, startPoint x: 546, startPoint y: 118, endPoint x: 224, endPoint y: 100, distance: 323.0
paste input "[EMAIL_ADDRESS][DOMAIN_NAME]"
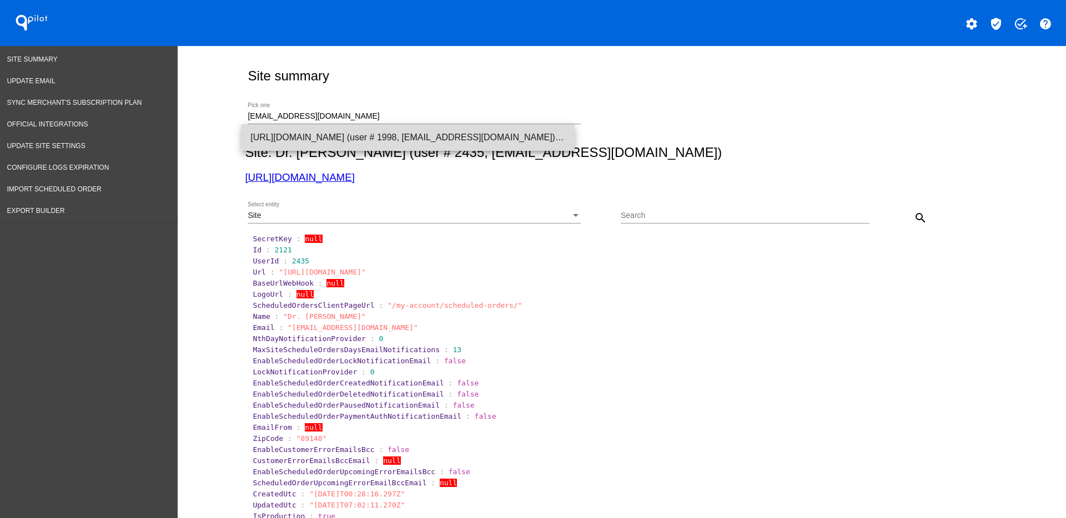
click at [283, 133] on span "[URL][DOMAIN_NAME] (user # 1998, [EMAIL_ADDRESS][DOMAIN_NAME]) - Production" at bounding box center [407, 137] width 315 height 27
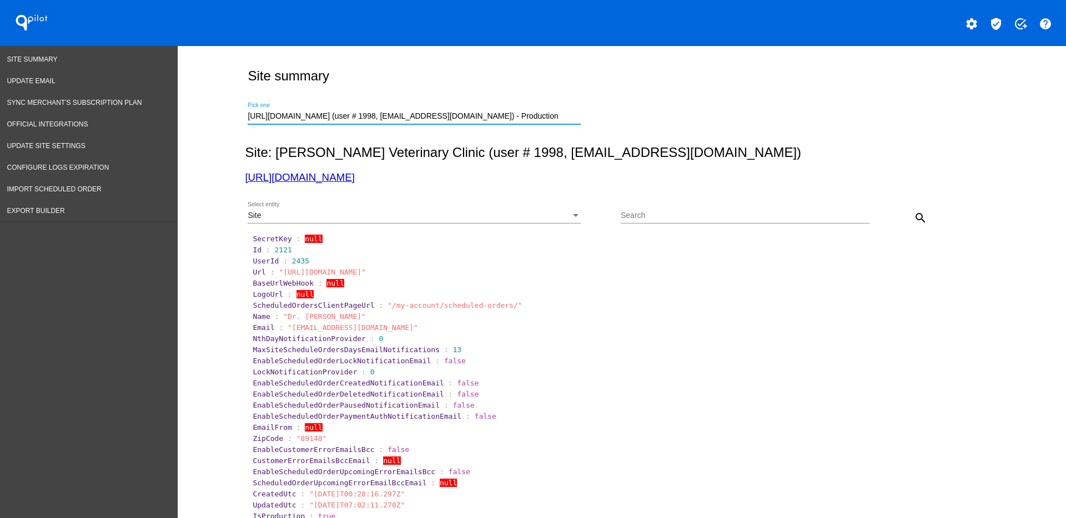
click at [922, 211] on button "search" at bounding box center [920, 217] width 22 height 22
drag, startPoint x: 524, startPoint y: 116, endPoint x: 211, endPoint y: 102, distance: 312.8
paste input "[EMAIL_ADDRESS][DOMAIN_NAME]"
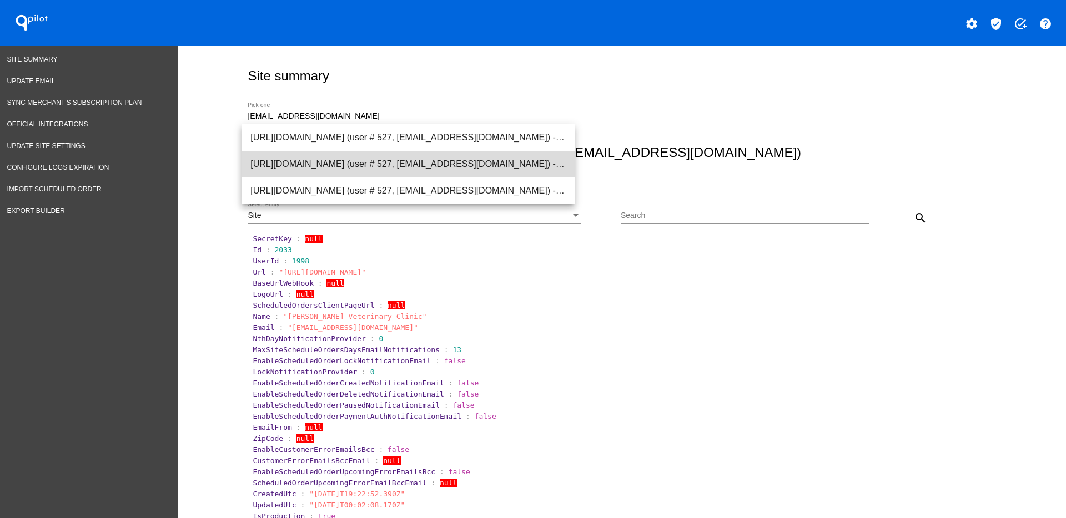
click at [352, 167] on span "[URL][DOMAIN_NAME] (user # 527, [EMAIL_ADDRESS][DOMAIN_NAME]) - Test" at bounding box center [407, 164] width 315 height 27
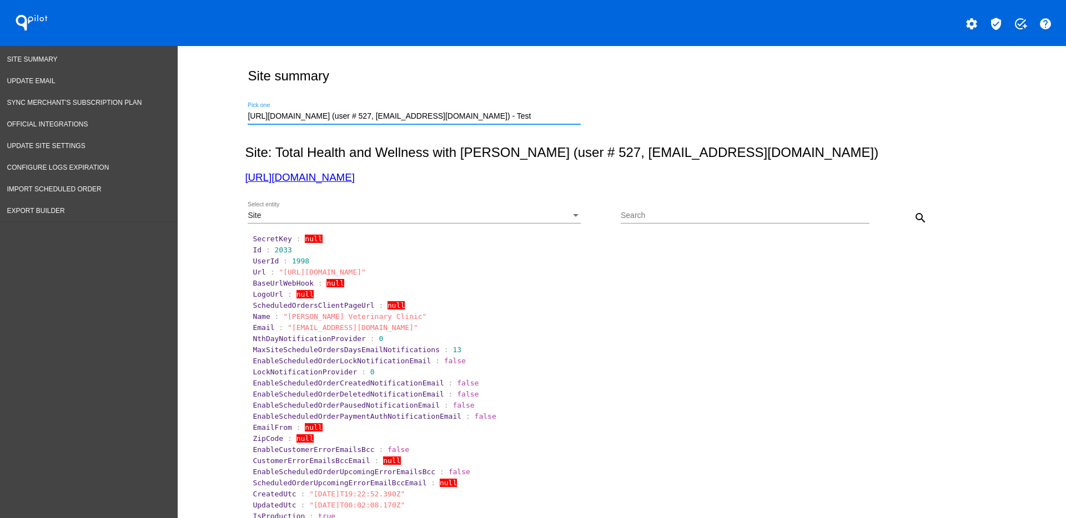
drag, startPoint x: 525, startPoint y: 115, endPoint x: 217, endPoint y: 102, distance: 308.4
paste input "[EMAIL_ADDRESS][DOMAIN_NAME]"
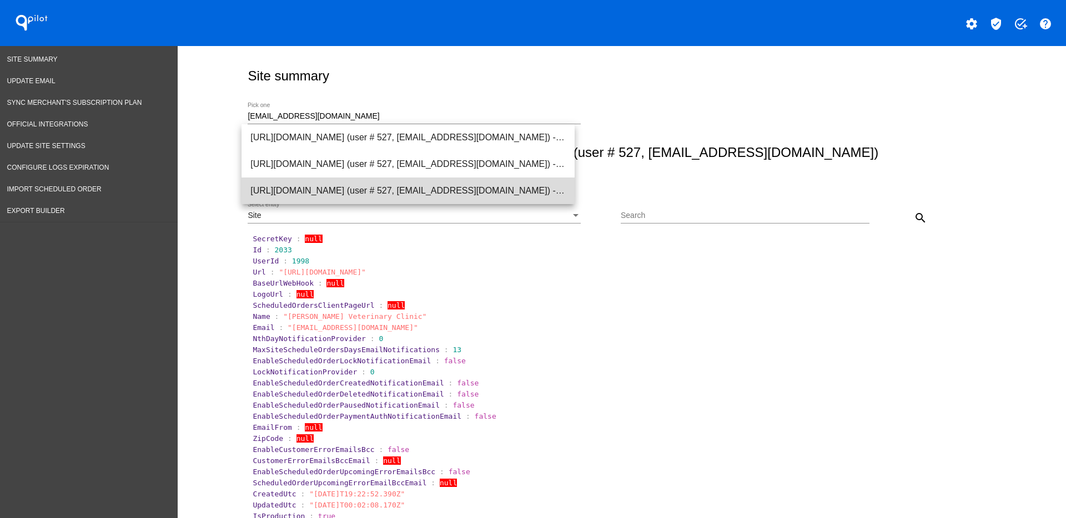
click at [367, 190] on span "[URL][DOMAIN_NAME] (user # 527, [EMAIL_ADDRESS][DOMAIN_NAME]) - Production" at bounding box center [407, 191] width 315 height 27
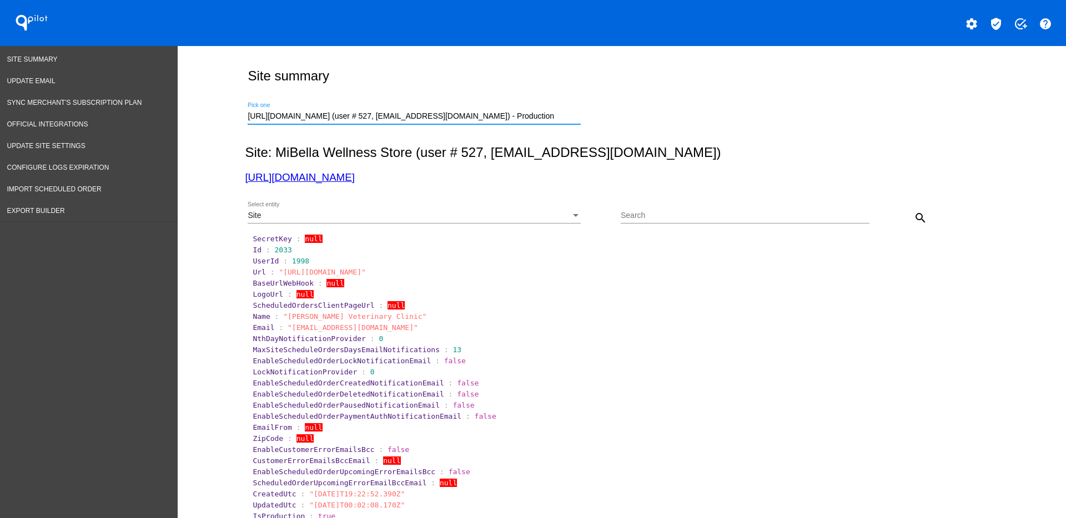
click at [902, 224] on div "search" at bounding box center [900, 217] width 62 height 22
click at [914, 219] on mat-icon "search" at bounding box center [920, 217] width 13 height 13
drag, startPoint x: 551, startPoint y: 118, endPoint x: 218, endPoint y: 101, distance: 333.5
paste input "[EMAIL_ADDRESS][DOMAIN_NAME]"
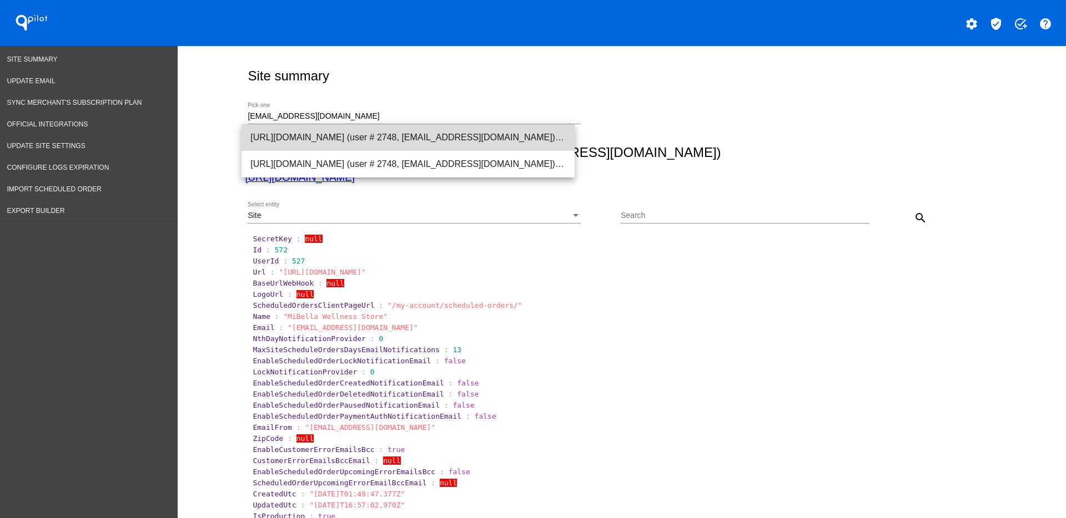
click at [351, 145] on span "[URL][DOMAIN_NAME] (user # 2748, [EMAIL_ADDRESS][DOMAIN_NAME]) - Test" at bounding box center [407, 137] width 315 height 27
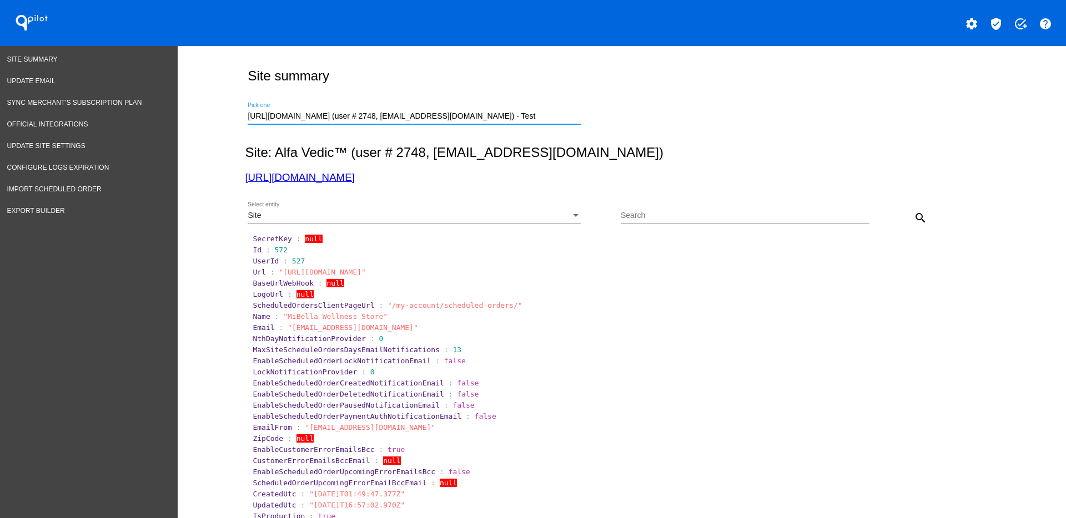
click at [916, 209] on button "search" at bounding box center [920, 217] width 22 height 22
click at [324, 183] on link "[URL][DOMAIN_NAME]" at bounding box center [299, 178] width 109 height 12
drag, startPoint x: 293, startPoint y: 169, endPoint x: 277, endPoint y: 180, distance: 19.2
copy span "2557"
drag, startPoint x: 265, startPoint y: 250, endPoint x: 331, endPoint y: 203, distance: 80.7
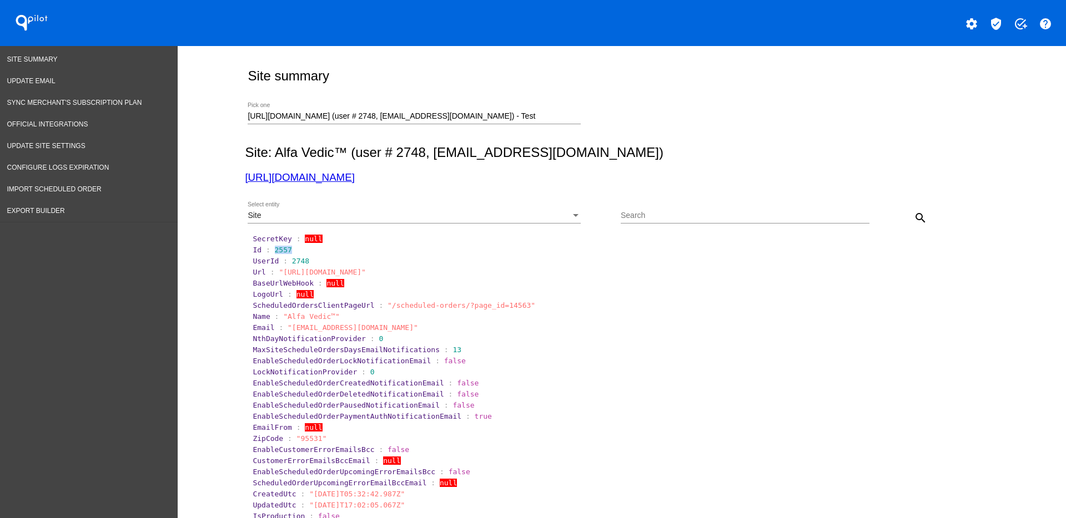
click at [293, 250] on section "Id : 2557" at bounding box center [622, 250] width 739 height 8
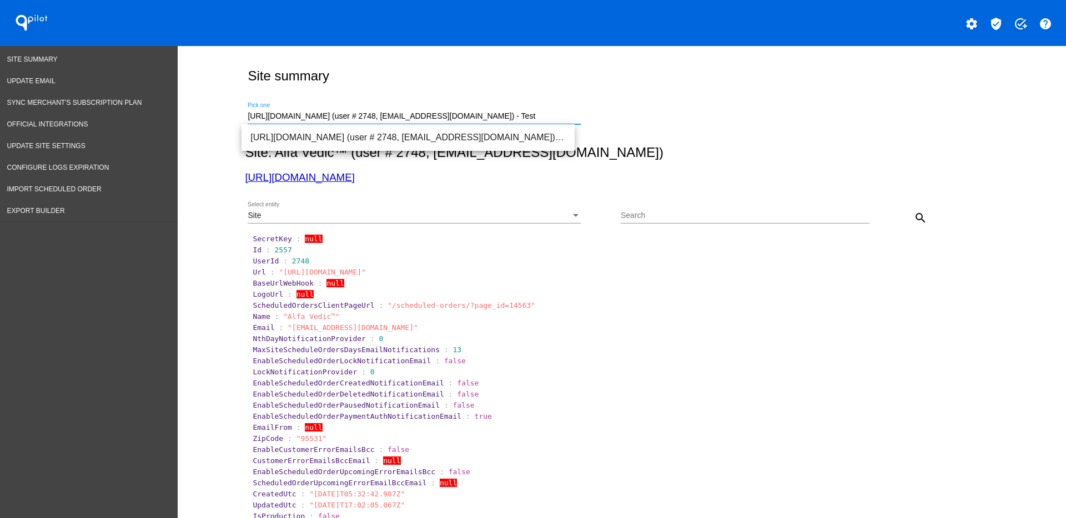
drag, startPoint x: 504, startPoint y: 113, endPoint x: 183, endPoint y: 100, distance: 321.1
click at [337, 130] on span "[URL][DOMAIN_NAME] (user # 2568, [PERSON_NAME][EMAIL_ADDRESS][DOMAIN_NAME]) - T…" at bounding box center [407, 137] width 315 height 27
type input "[URL][DOMAIN_NAME] (user # 2568, [PERSON_NAME][EMAIL_ADDRESS][DOMAIN_NAME]) - T…"
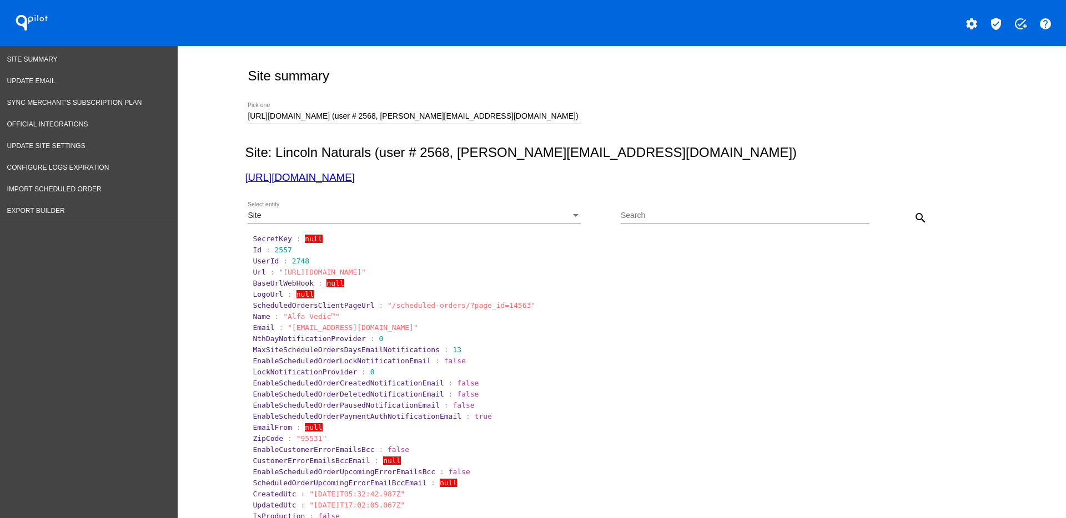
click at [908, 203] on div "Site Select entity Search search" at bounding box center [619, 213] width 749 height 39
click at [918, 214] on mat-icon "search" at bounding box center [920, 217] width 13 height 13
drag, startPoint x: 291, startPoint y: 183, endPoint x: 285, endPoint y: 175, distance: 10.7
click at [65, 185] on span "Import Scheduled Order" at bounding box center [54, 189] width 94 height 8
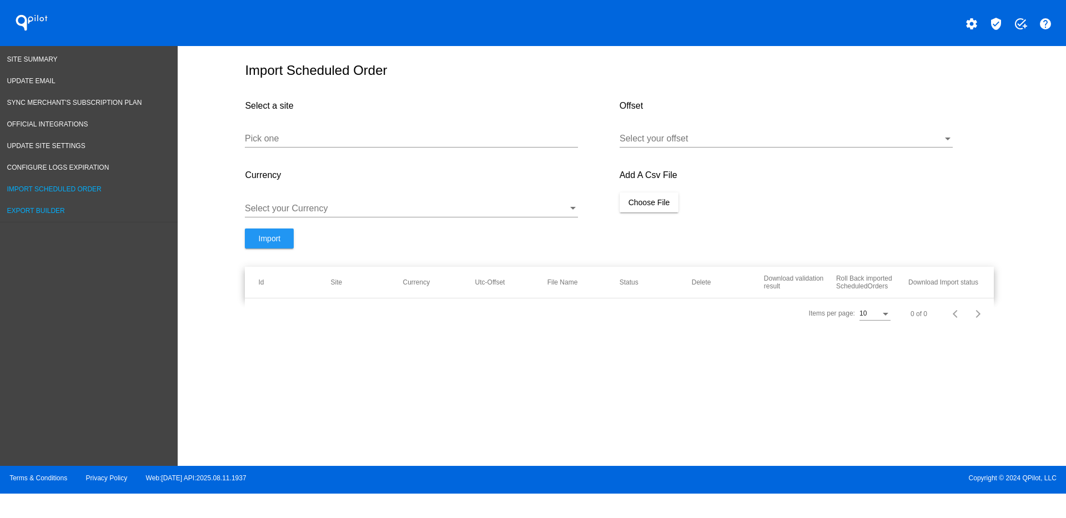
click at [55, 211] on span "Export Builder" at bounding box center [36, 211] width 58 height 8
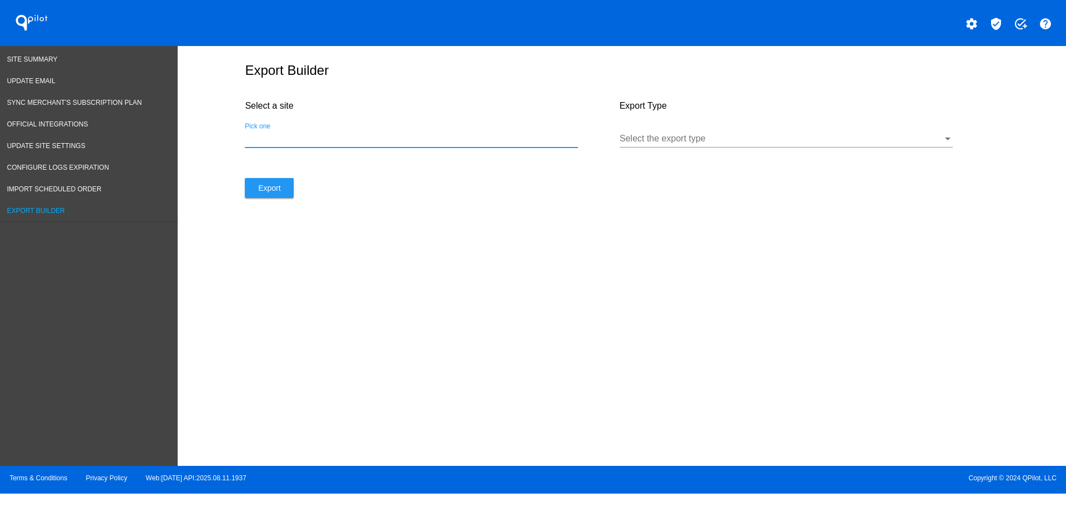
click at [341, 142] on input "Pick one" at bounding box center [411, 139] width 333 height 10
paste input "[URL][DOMAIN_NAME]"
type input "[URL][DOMAIN_NAME]"
click at [657, 136] on div at bounding box center [780, 139] width 323 height 10
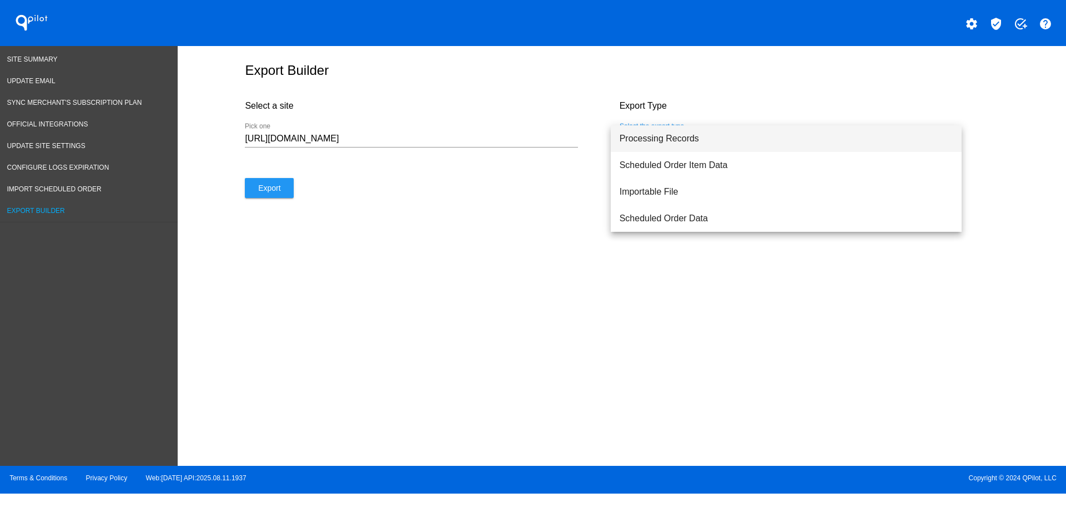
click at [676, 138] on span "Processing Records" at bounding box center [785, 138] width 333 height 27
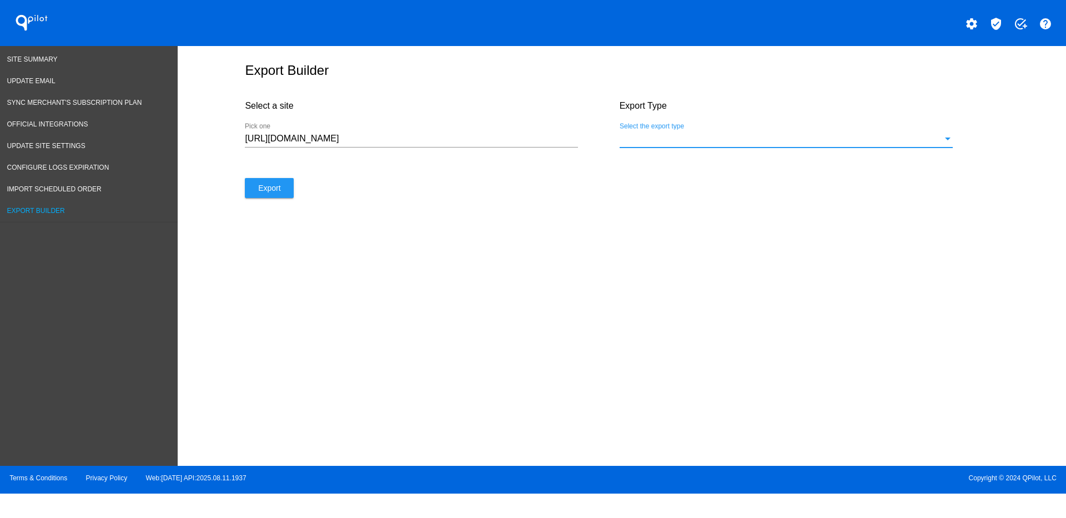
select select "7"
select select "2025"
select select "8"
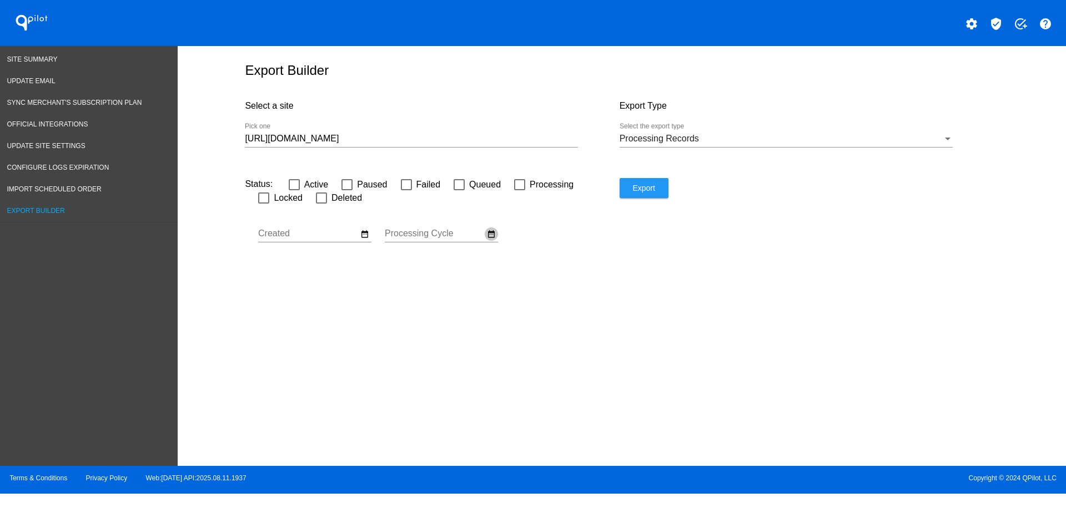
click at [488, 232] on mat-icon "date_range" at bounding box center [491, 234] width 9 height 10
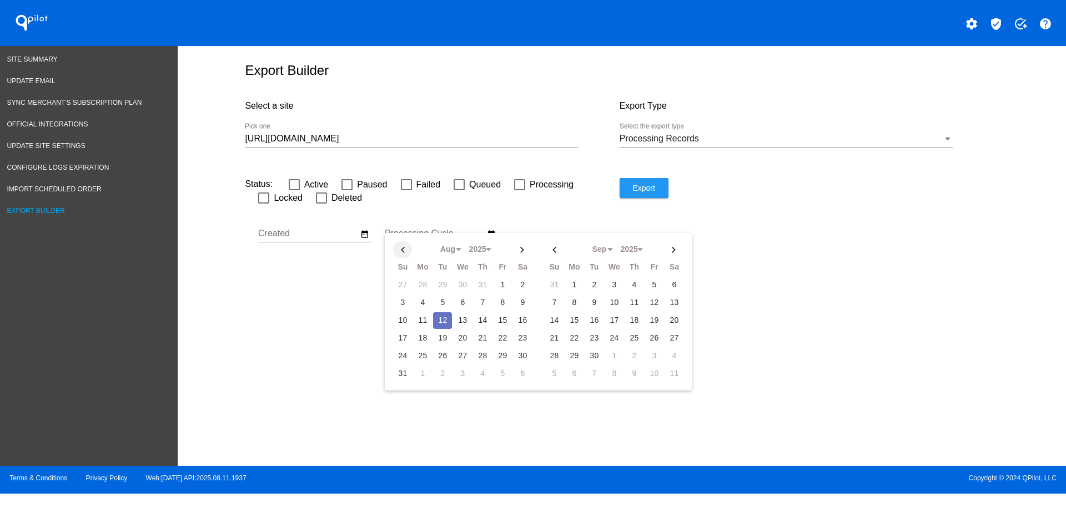
click at [399, 249] on th at bounding box center [402, 249] width 19 height 17
click at [442, 281] on td "1" at bounding box center [442, 285] width 19 height 17
click at [519, 253] on th at bounding box center [522, 249] width 19 height 17
select select "7"
click at [502, 303] on td "8" at bounding box center [502, 303] width 19 height 17
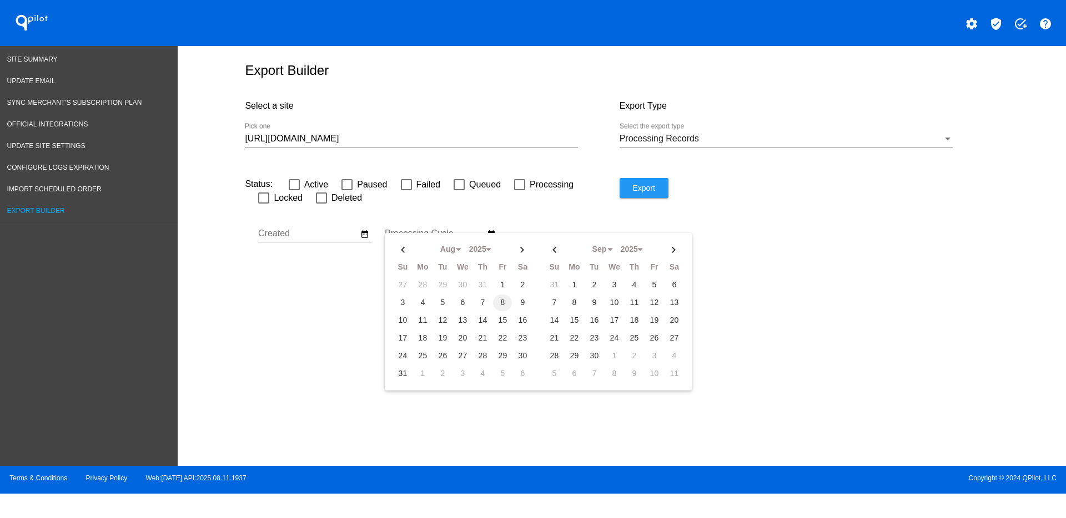
type input "[DATE] - [DATE]"
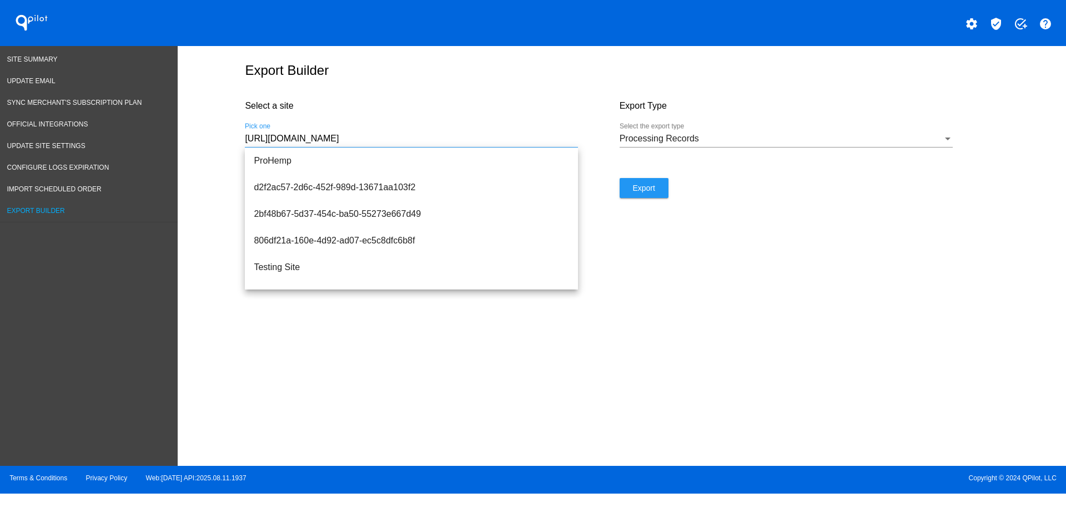
drag, startPoint x: 290, startPoint y: 129, endPoint x: 215, endPoint y: 125, distance: 75.0
click at [216, 128] on div "Export Builder Select a site [URL][DOMAIN_NAME] Pick one Export Type Processing…" at bounding box center [622, 253] width 888 height 415
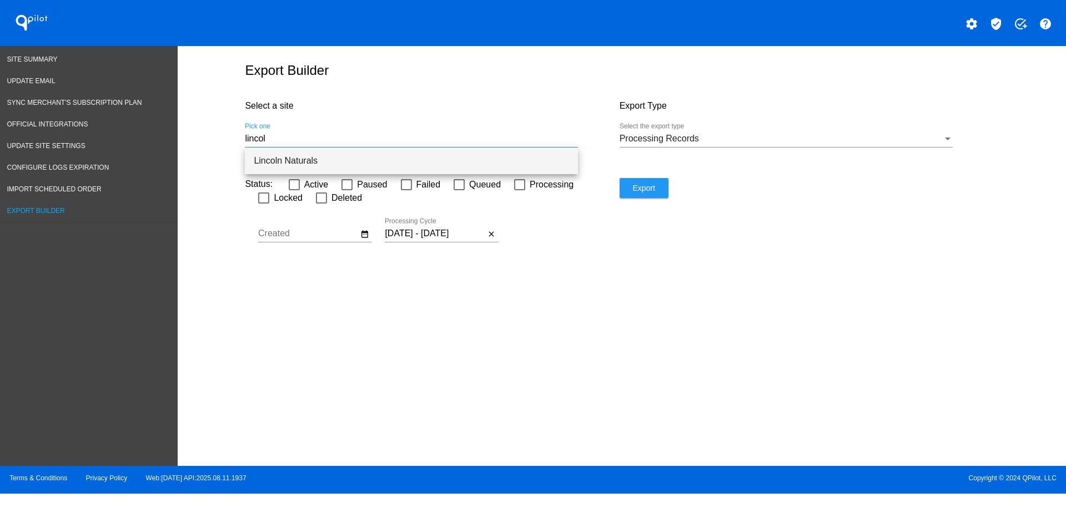
click at [267, 159] on span "Lincoln Naturals" at bounding box center [411, 161] width 315 height 27
type input "Lincoln Naturals"
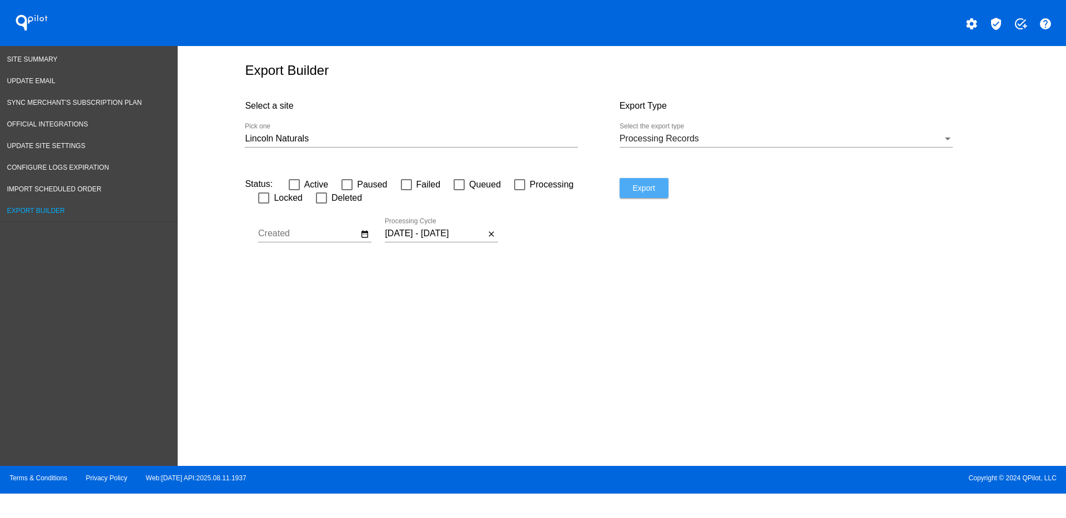
click at [656, 187] on button "Export" at bounding box center [643, 188] width 49 height 20
click at [34, 54] on link "Site Summary" at bounding box center [89, 60] width 178 height 22
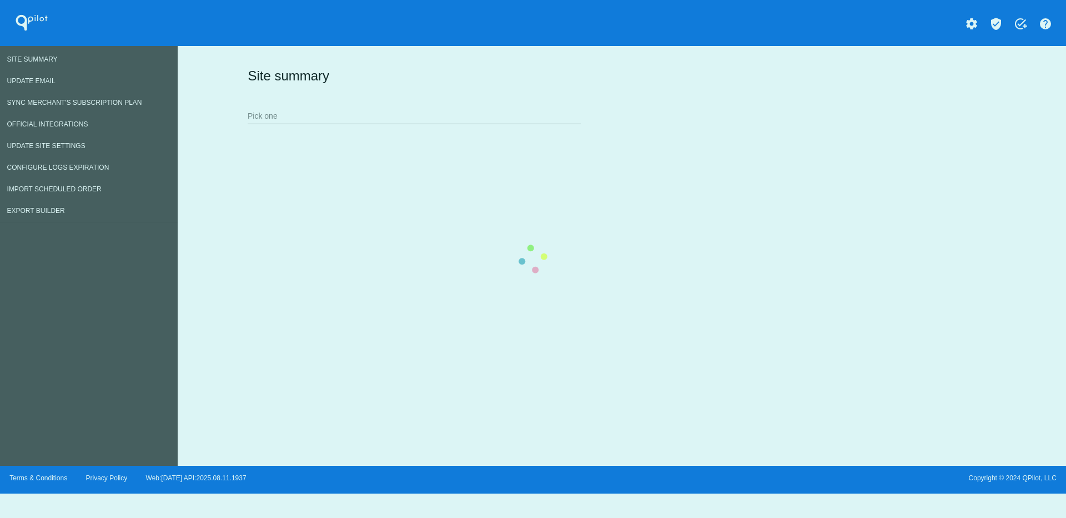
click at [345, 112] on div "Site summary Pick one" at bounding box center [619, 95] width 749 height 77
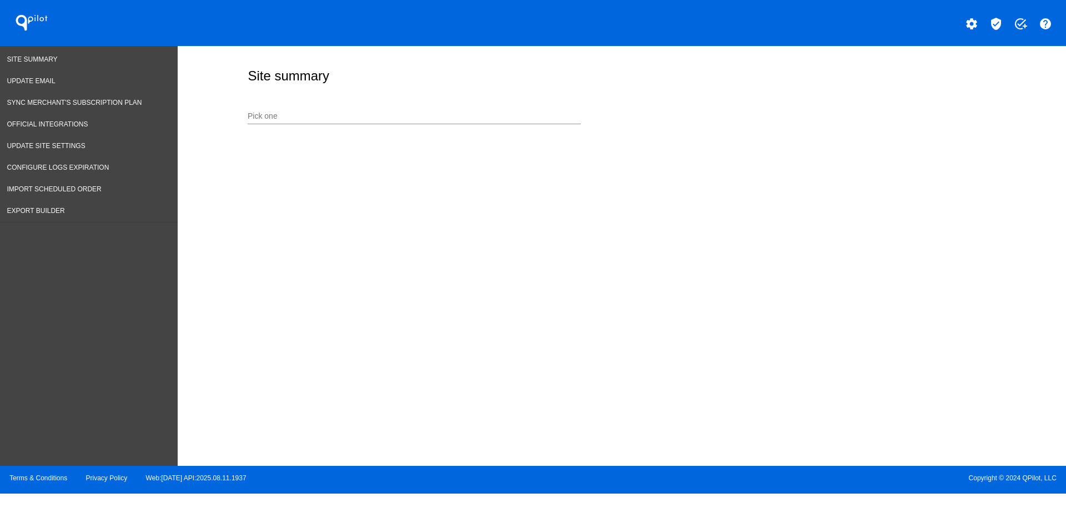
click at [345, 119] on input "Pick one" at bounding box center [414, 116] width 333 height 9
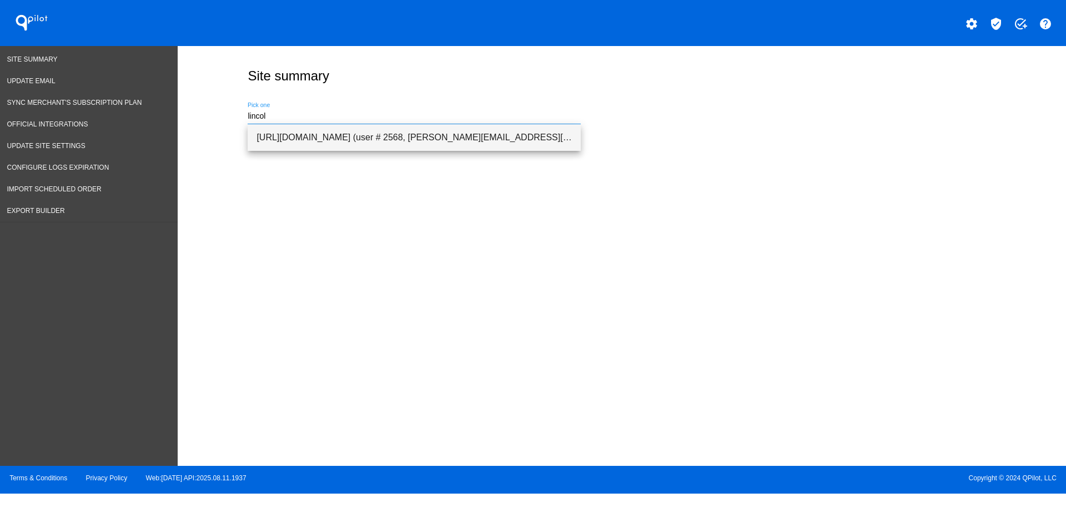
click at [346, 138] on span "[URL][DOMAIN_NAME] (user # 2568, [PERSON_NAME][EMAIL_ADDRESS][DOMAIN_NAME]) - T…" at bounding box center [413, 137] width 315 height 27
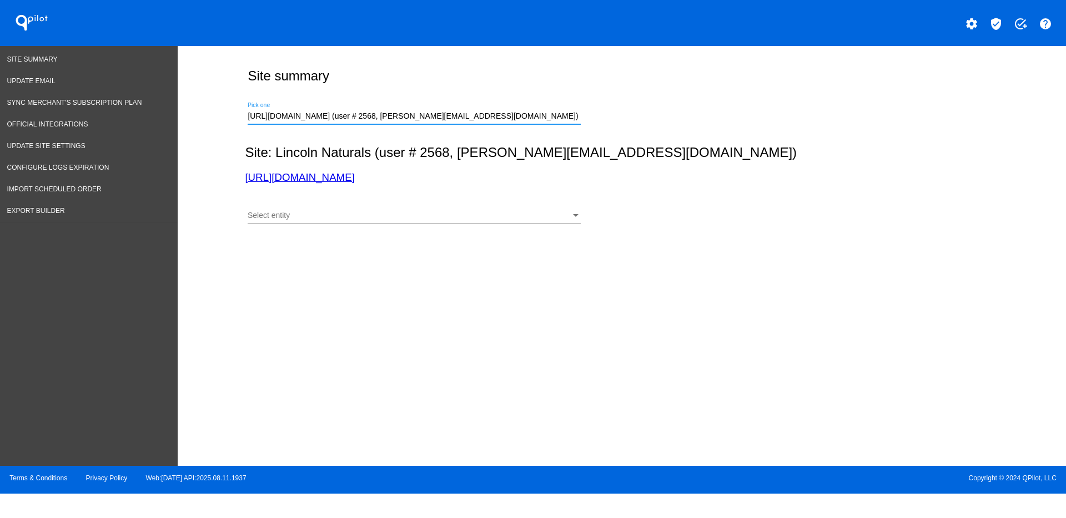
click at [445, 219] on div "Select entity" at bounding box center [409, 215] width 323 height 9
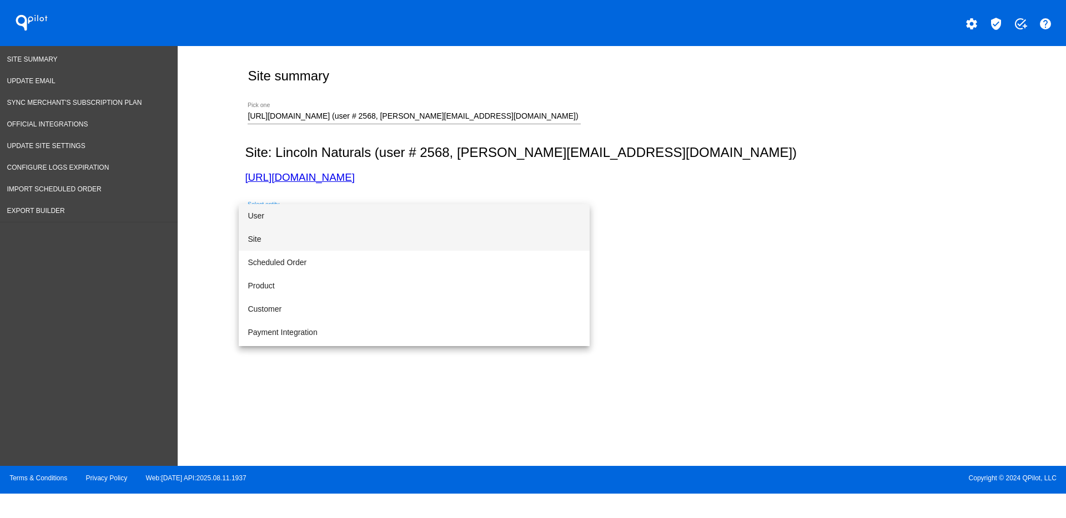
click at [427, 236] on span "Site" at bounding box center [414, 239] width 333 height 23
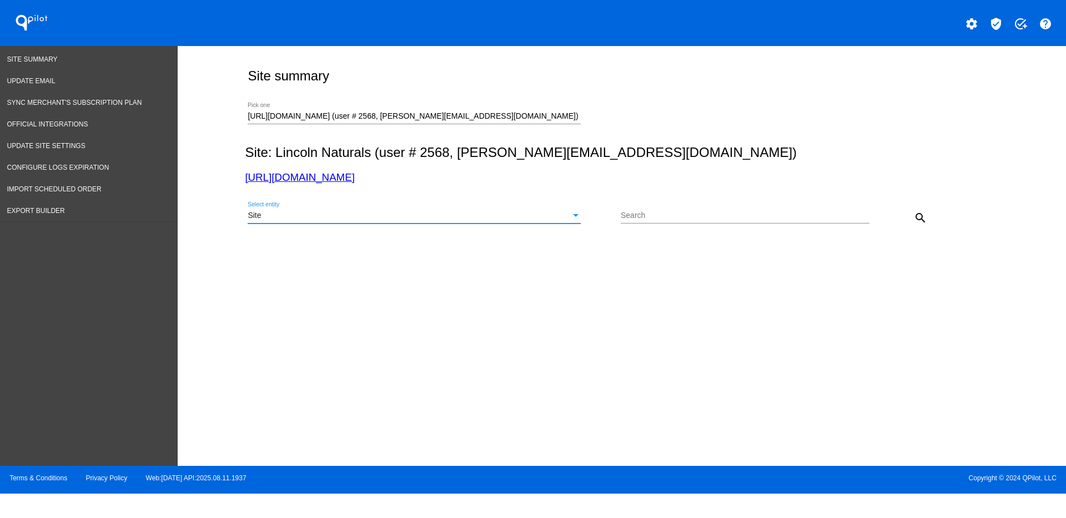
click at [914, 216] on button "search" at bounding box center [920, 217] width 22 height 22
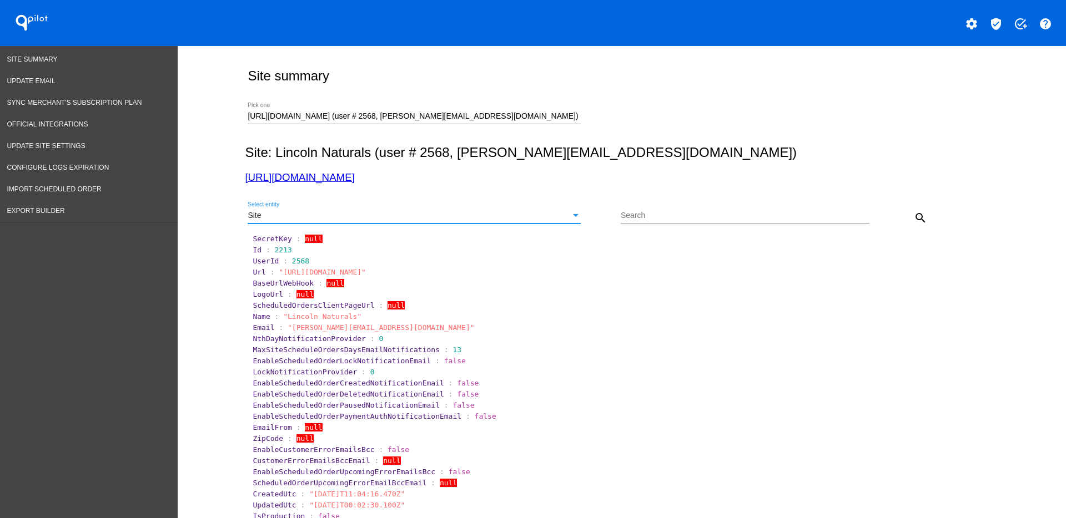
click at [558, 217] on div "Site" at bounding box center [409, 215] width 323 height 9
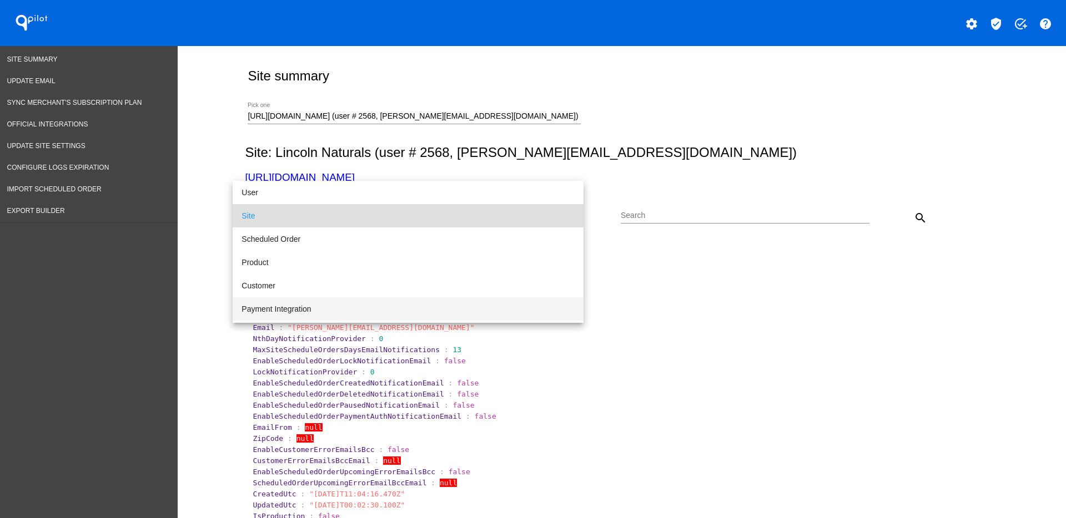
click at [493, 303] on span "Payment Integration" at bounding box center [407, 309] width 333 height 23
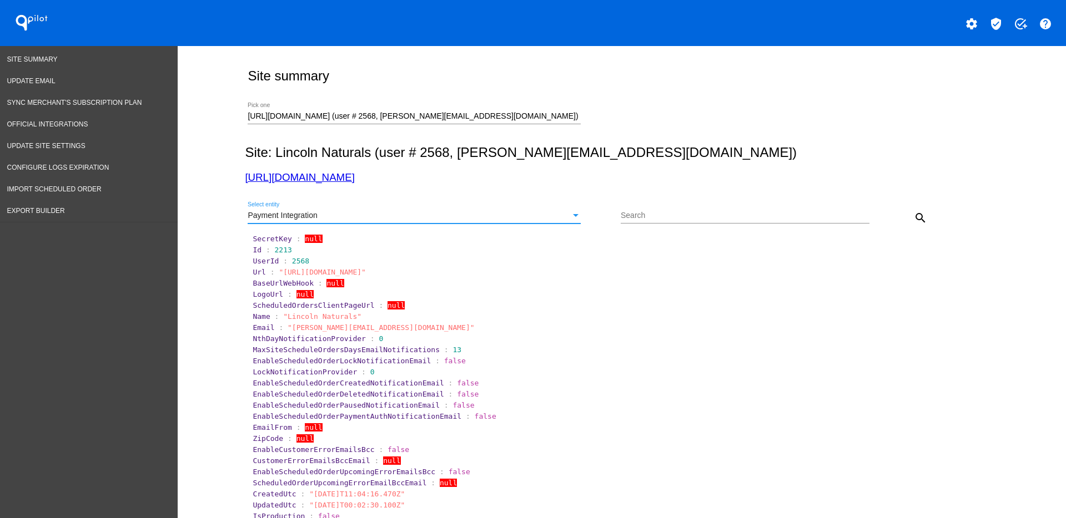
click at [920, 220] on mat-icon "search" at bounding box center [920, 217] width 13 height 13
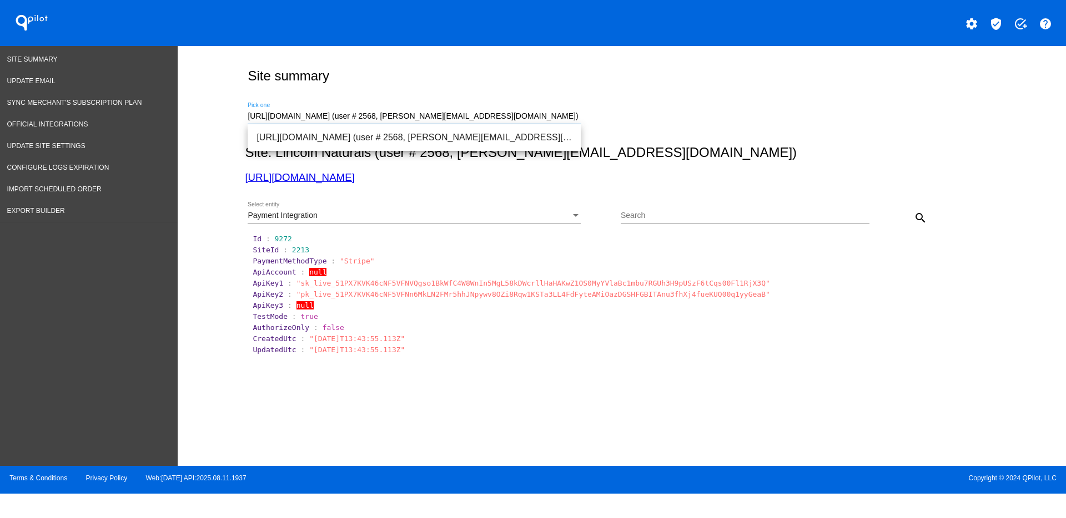
drag, startPoint x: 540, startPoint y: 115, endPoint x: 195, endPoint y: 102, distance: 345.0
click at [195, 102] on div "Site summary [URL][DOMAIN_NAME] (user # 2568, [PERSON_NAME][EMAIL_ADDRESS][DOMA…" at bounding box center [622, 253] width 888 height 415
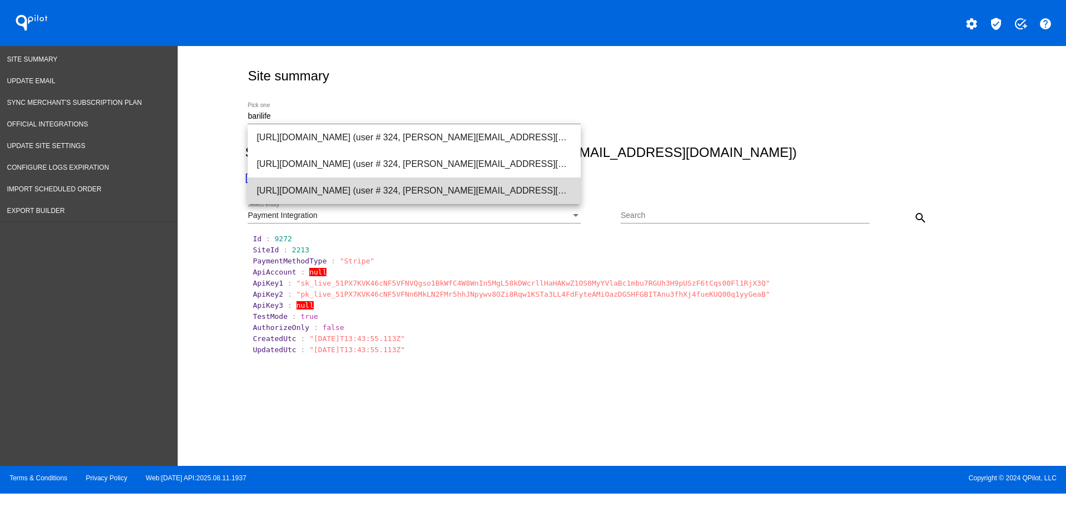
click at [313, 188] on span "[URL][DOMAIN_NAME] (user # 324, [PERSON_NAME][EMAIL_ADDRESS][DOMAIN_NAME]) - Pr…" at bounding box center [413, 191] width 315 height 27
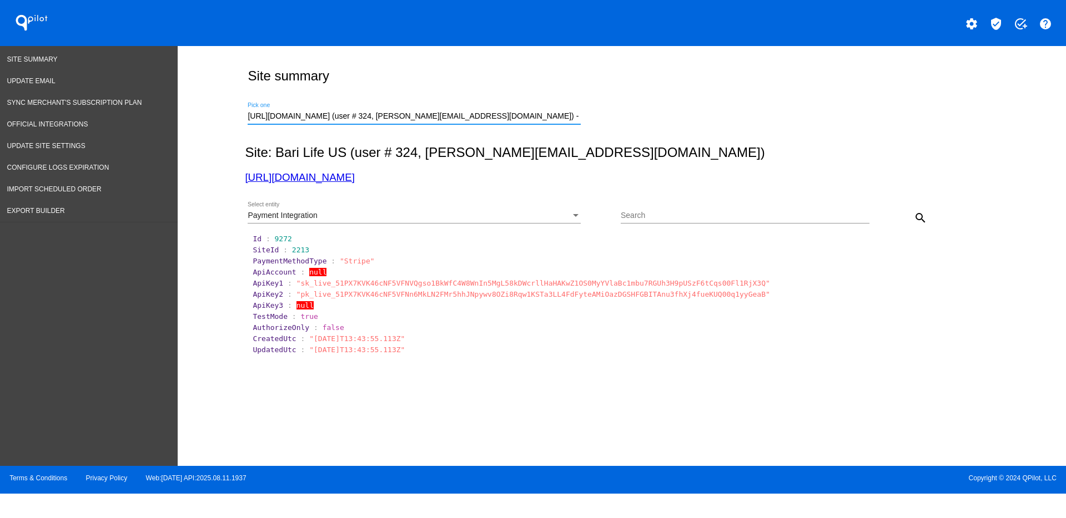
click at [482, 209] on div "Payment Integration Select entity" at bounding box center [414, 213] width 333 height 22
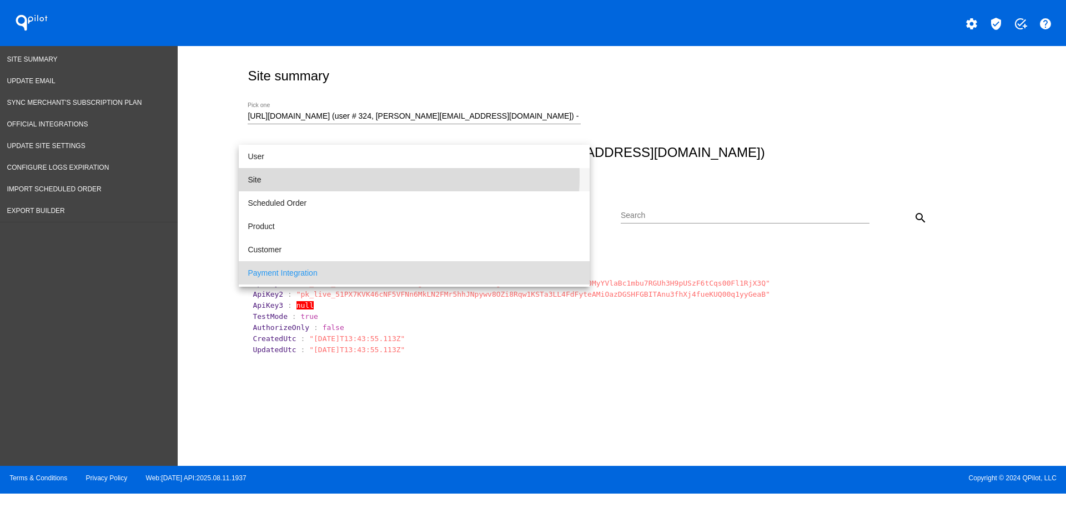
drag, startPoint x: 364, startPoint y: 177, endPoint x: 490, endPoint y: 179, distance: 126.0
click at [364, 177] on span "Site" at bounding box center [414, 179] width 333 height 23
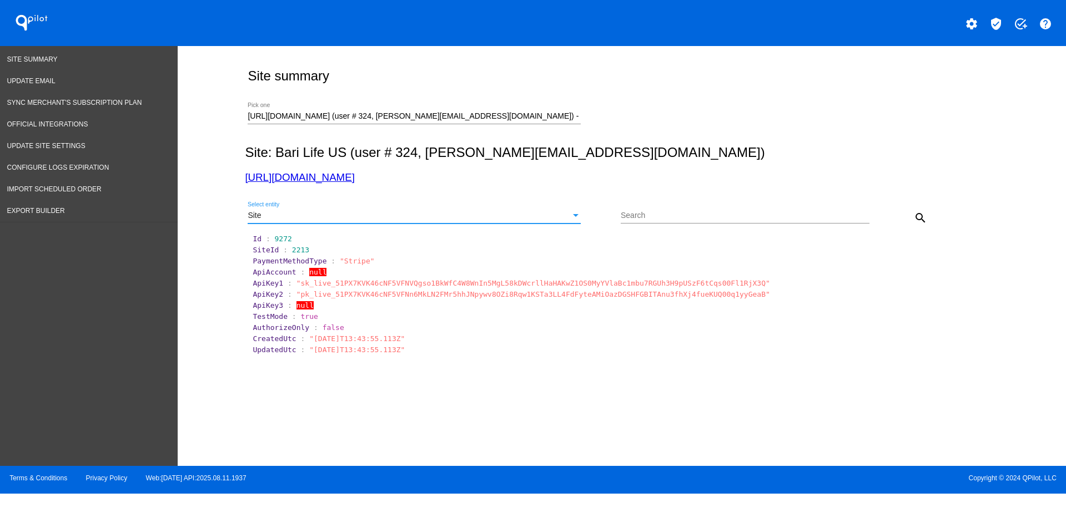
click at [917, 216] on mat-icon "search" at bounding box center [920, 217] width 13 height 13
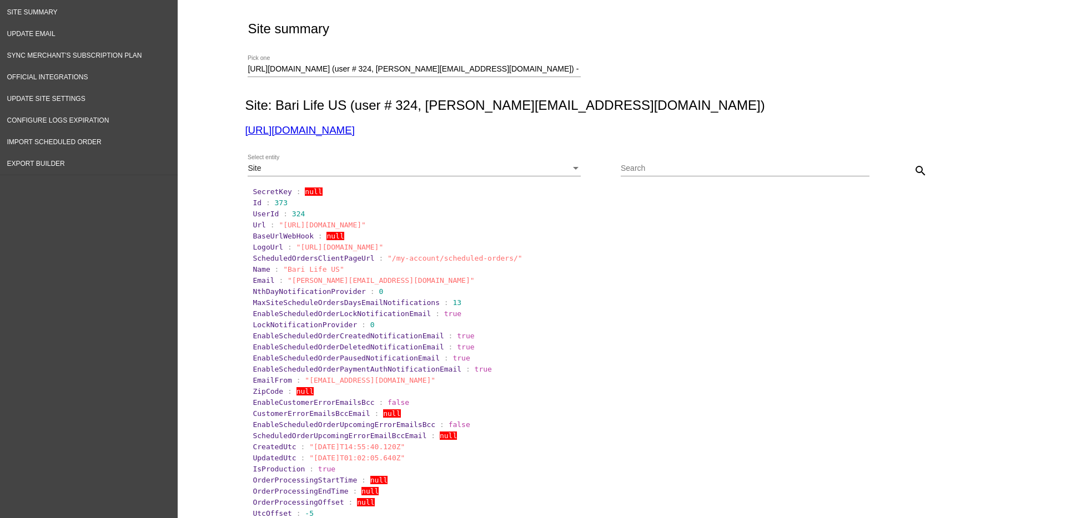
scroll to position [69, 0]
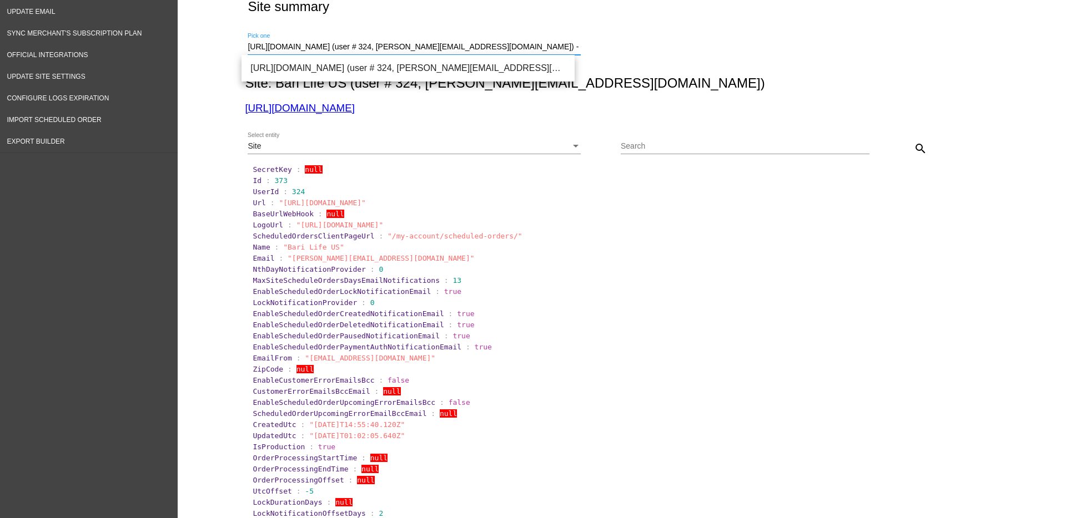
drag, startPoint x: 538, startPoint y: 48, endPoint x: 230, endPoint y: 42, distance: 308.1
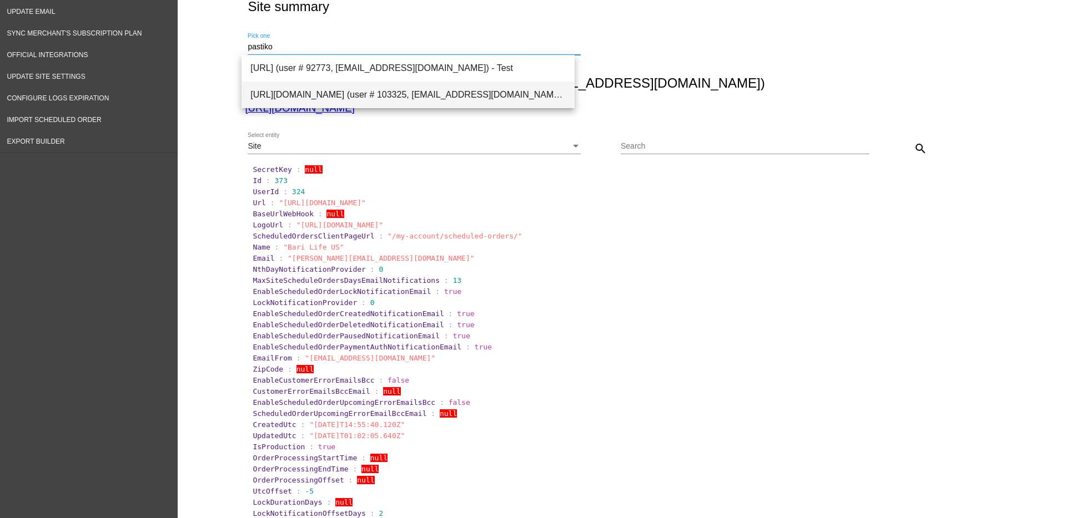
click at [506, 99] on span "[URL][DOMAIN_NAME] (user # 103325, [EMAIL_ADDRESS][DOMAIN_NAME]) - Production" at bounding box center [407, 95] width 315 height 27
type input "[URL][DOMAIN_NAME] (user # 103325, [EMAIL_ADDRESS][DOMAIN_NAME]) - Production"
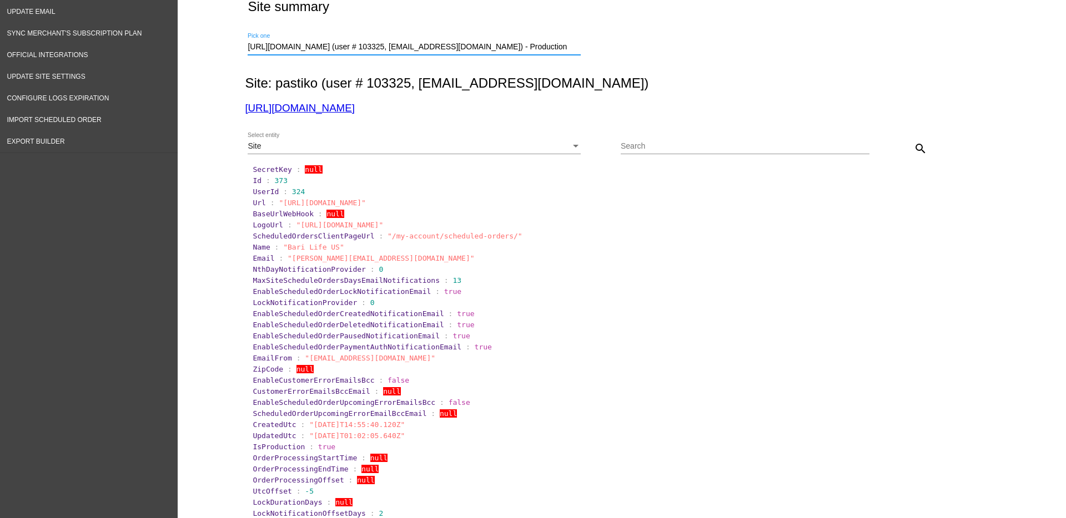
click at [914, 143] on mat-icon "search" at bounding box center [920, 148] width 13 height 13
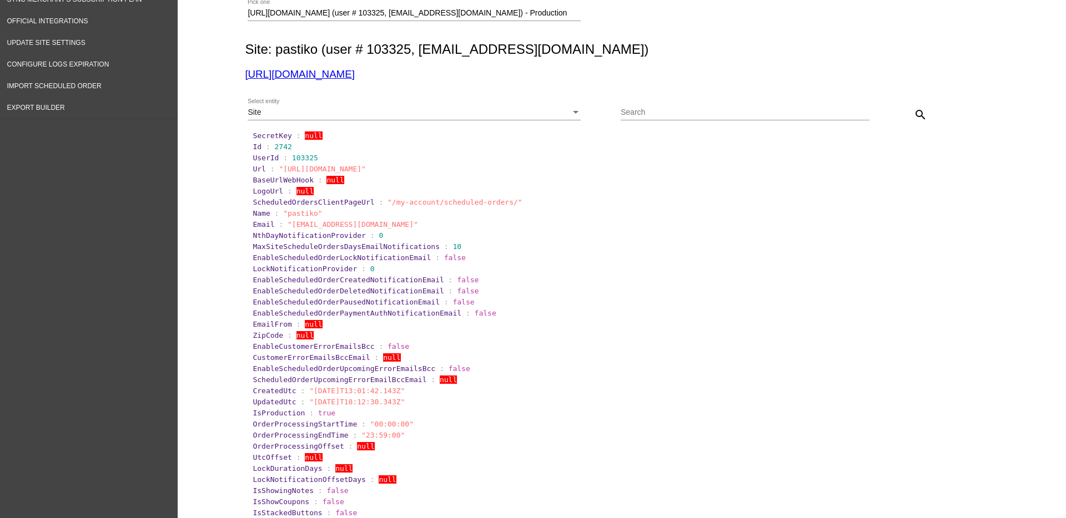
scroll to position [34, 0]
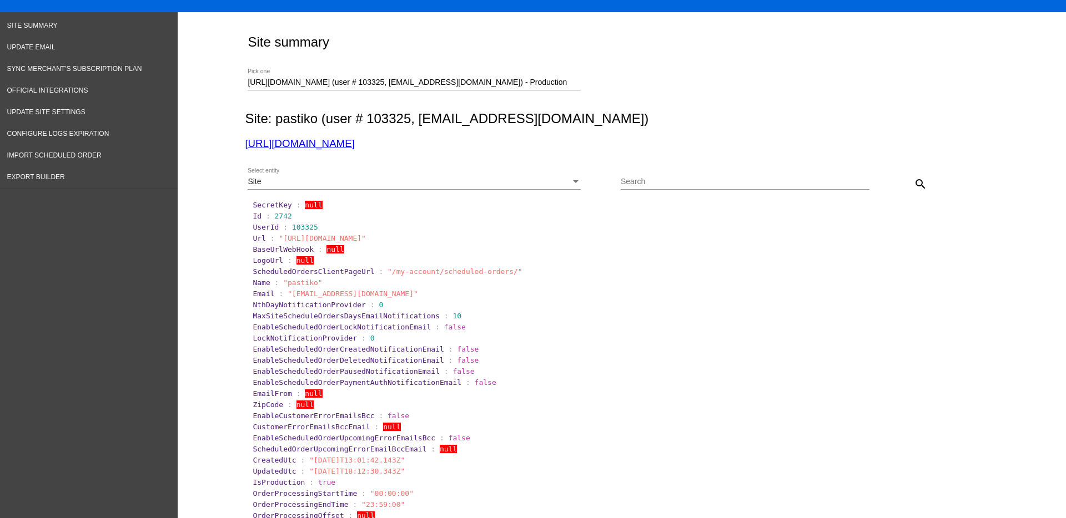
click at [542, 181] on div "Site" at bounding box center [409, 182] width 323 height 9
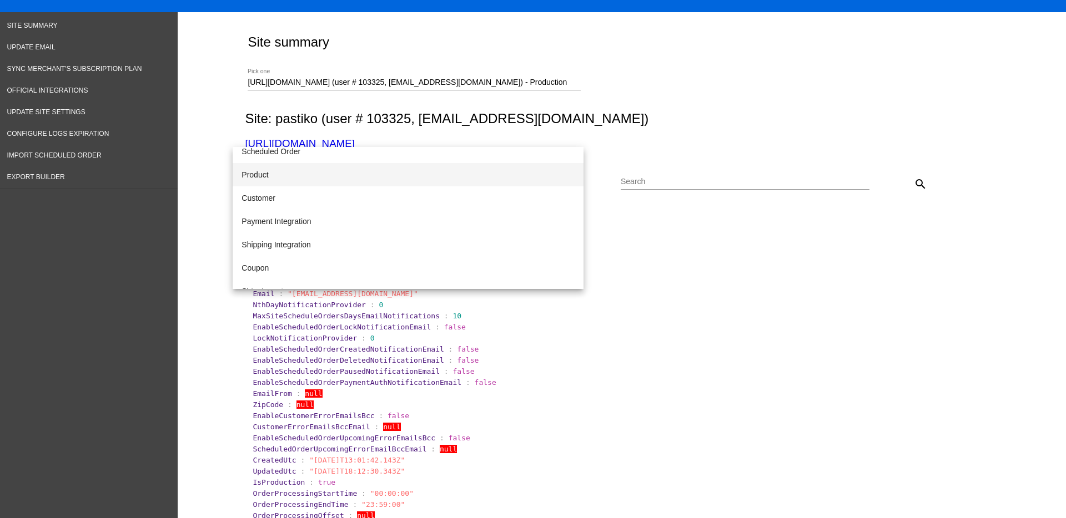
scroll to position [114, 0]
click at [612, 109] on div at bounding box center [533, 259] width 1066 height 518
